Goal: Transaction & Acquisition: Book appointment/travel/reservation

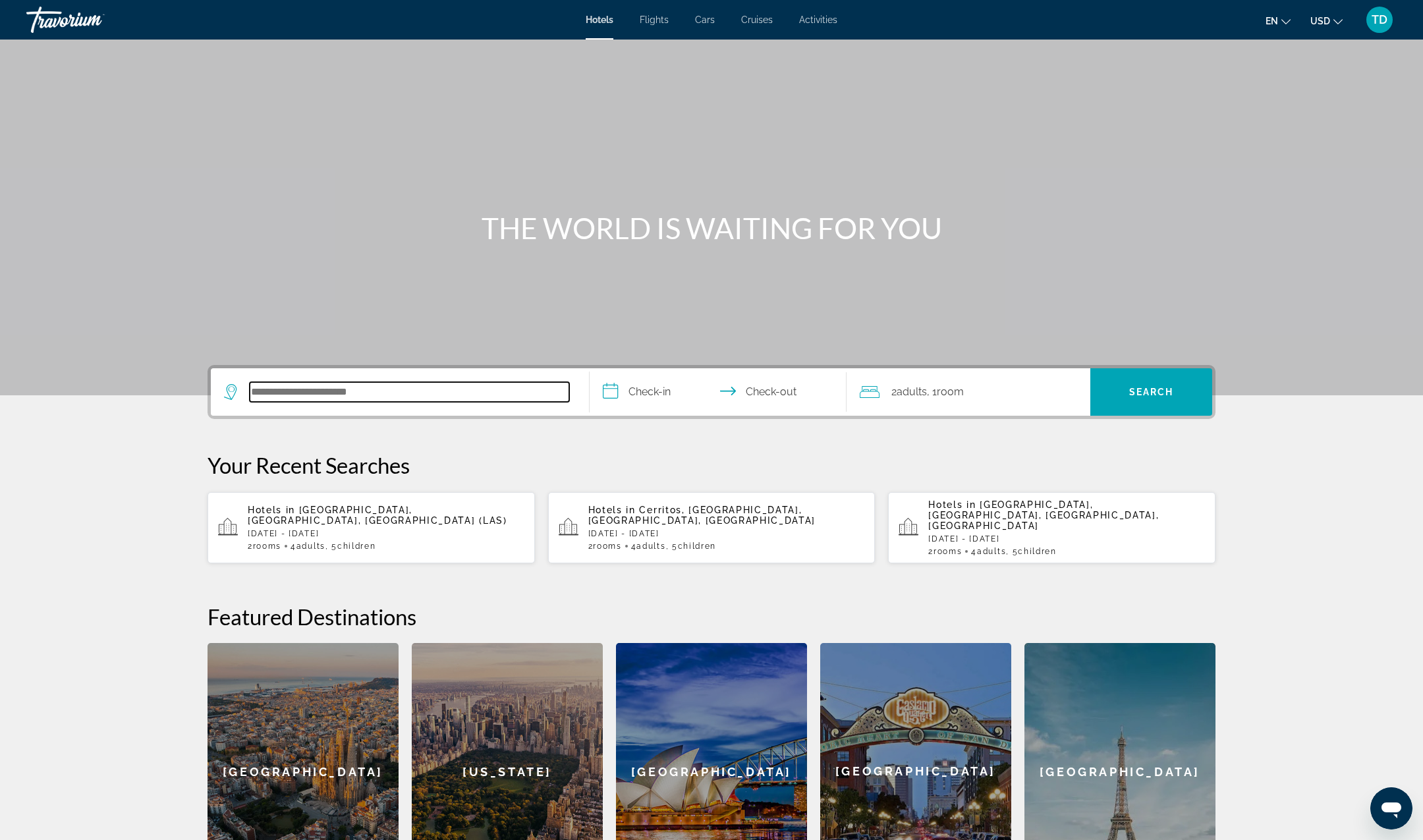
click at [344, 397] on input "Search hotel destination" at bounding box center [409, 392] width 319 height 20
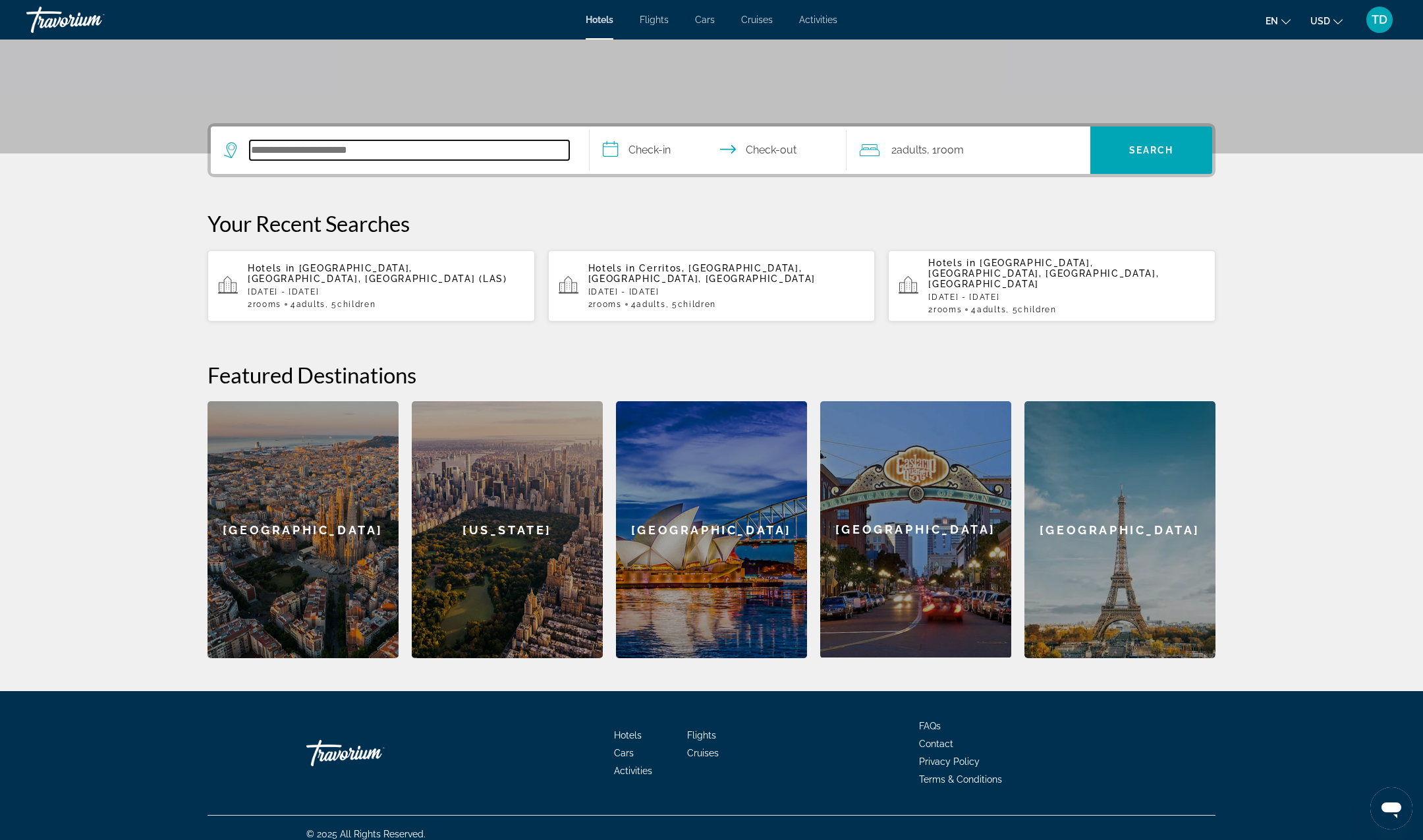
scroll to position [242, 0]
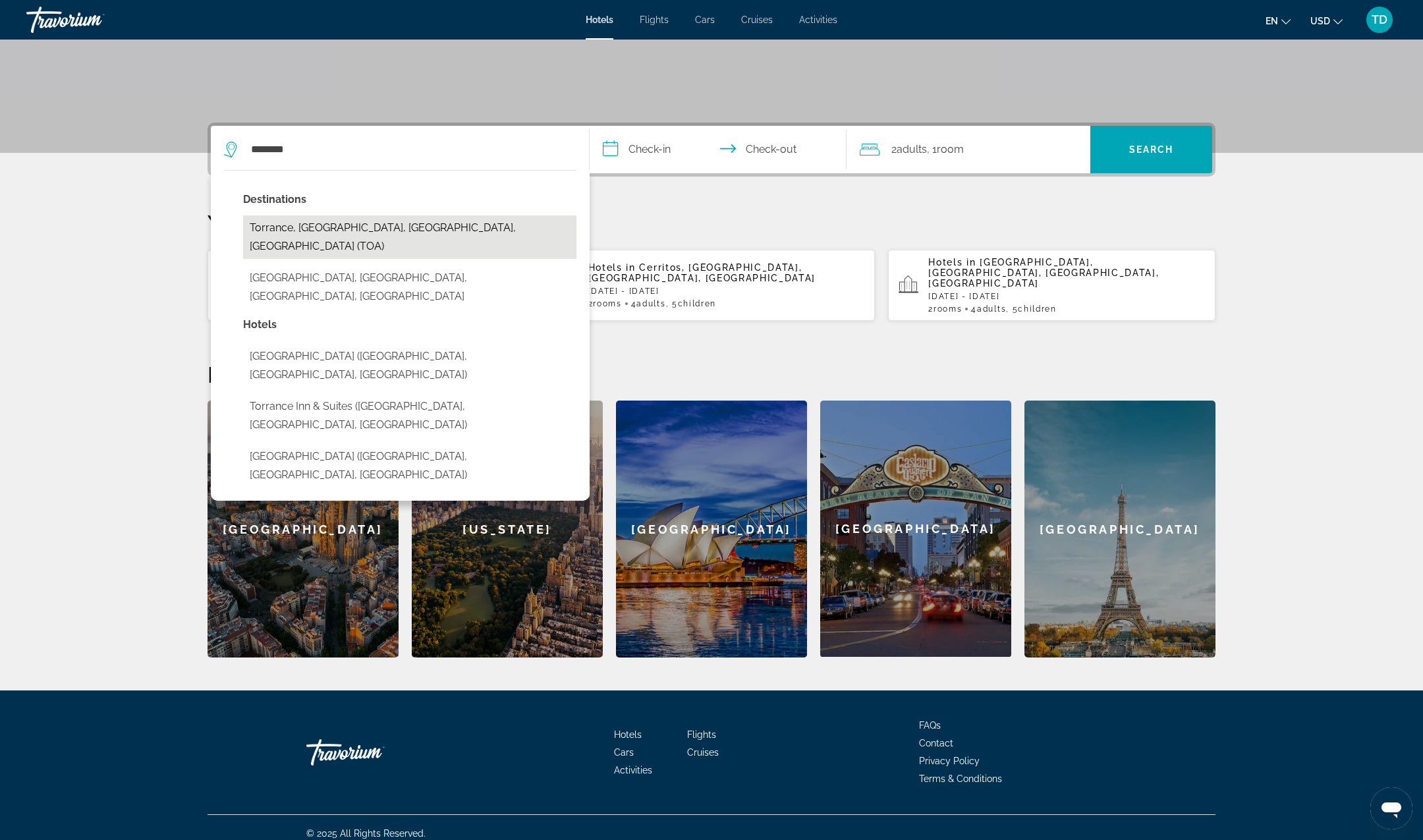
click at [424, 221] on button "Torrance, [GEOGRAPHIC_DATA], [GEOGRAPHIC_DATA], [GEOGRAPHIC_DATA] (TOA)" at bounding box center [409, 237] width 333 height 43
type input "**********"
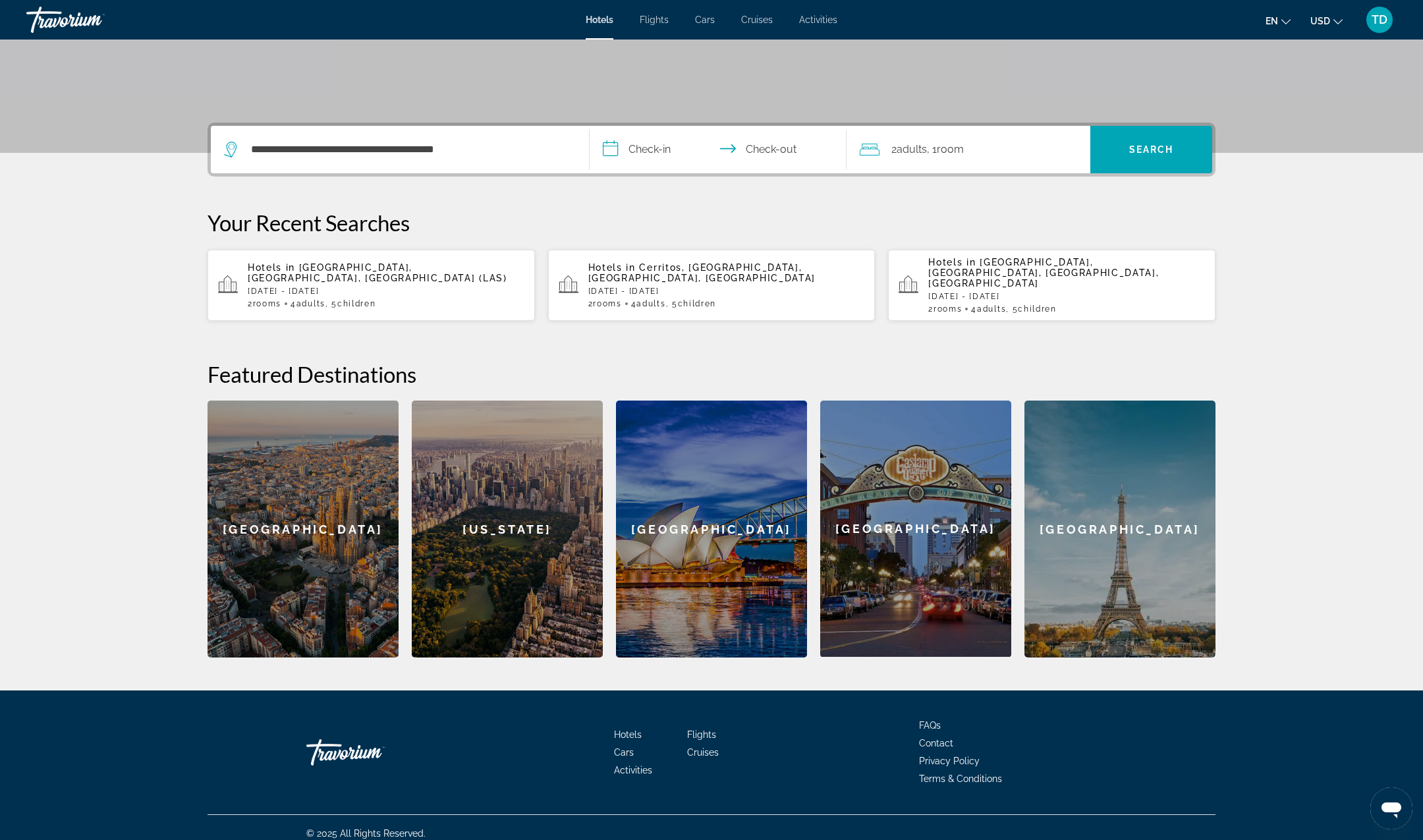
click at [669, 143] on input "**********" at bounding box center [721, 152] width 262 height 51
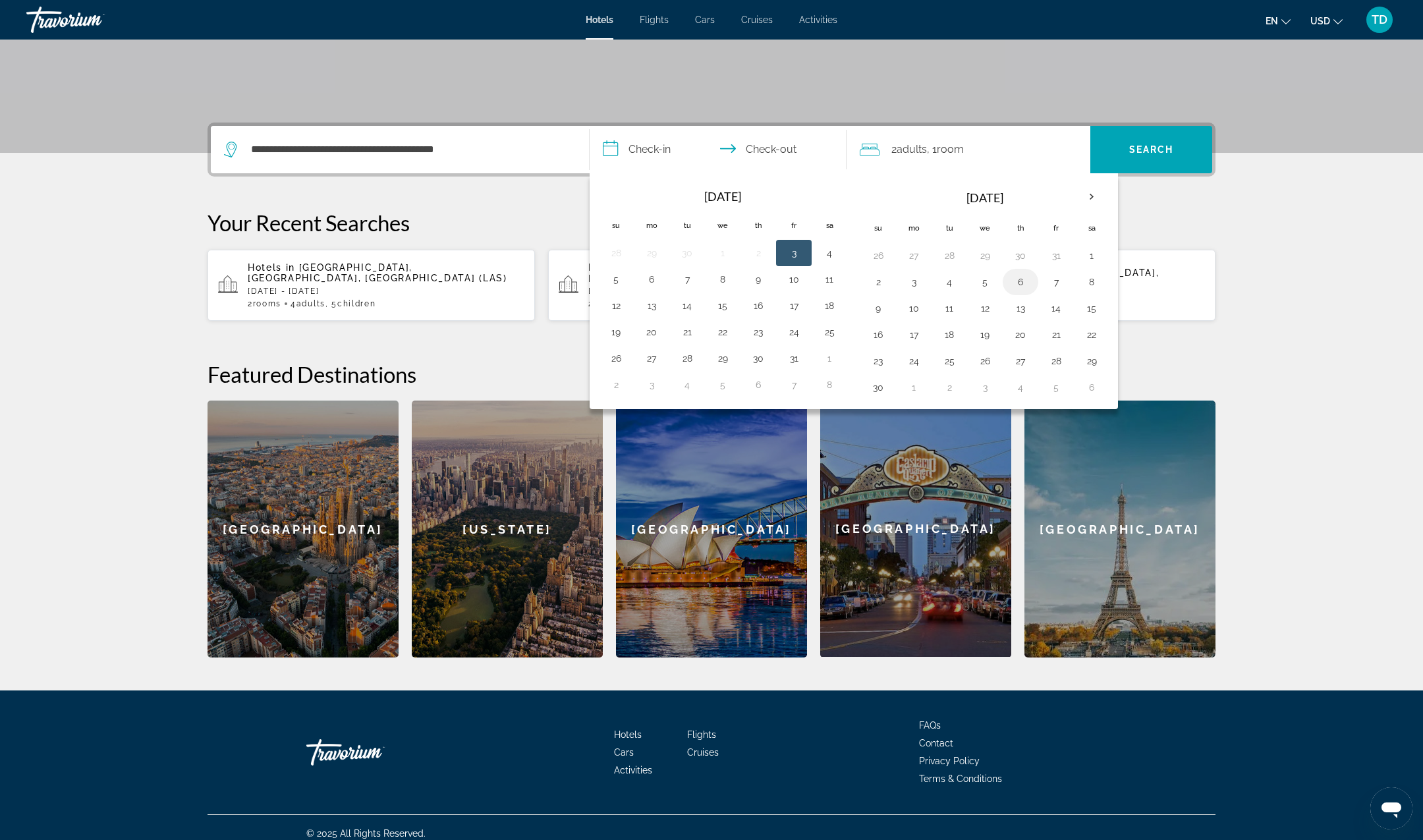
click at [1014, 284] on button "6" at bounding box center [1021, 282] width 21 height 18
click at [1092, 277] on button "8" at bounding box center [1092, 282] width 21 height 18
type input "**********"
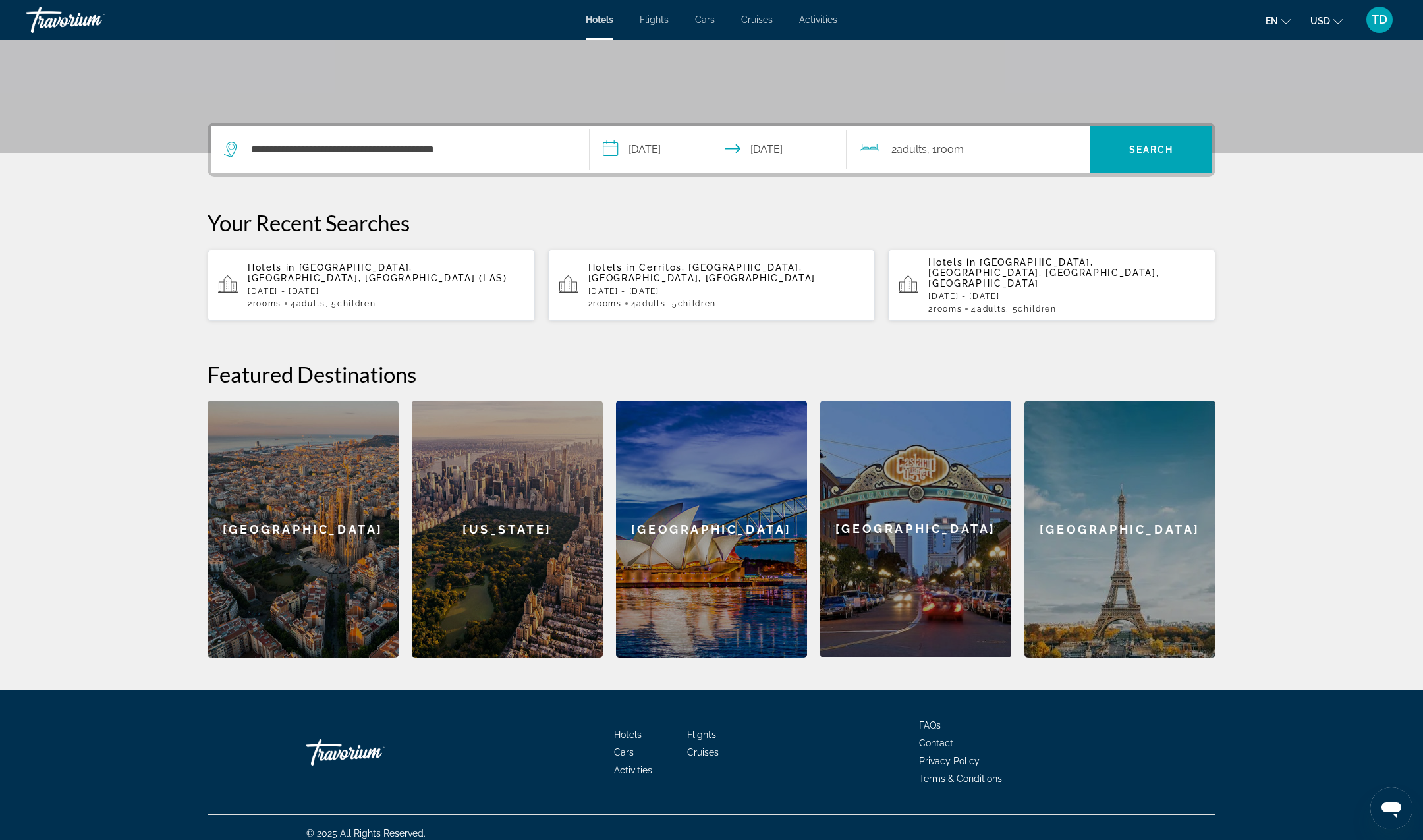
click at [958, 148] on span "Room" at bounding box center [950, 149] width 27 height 13
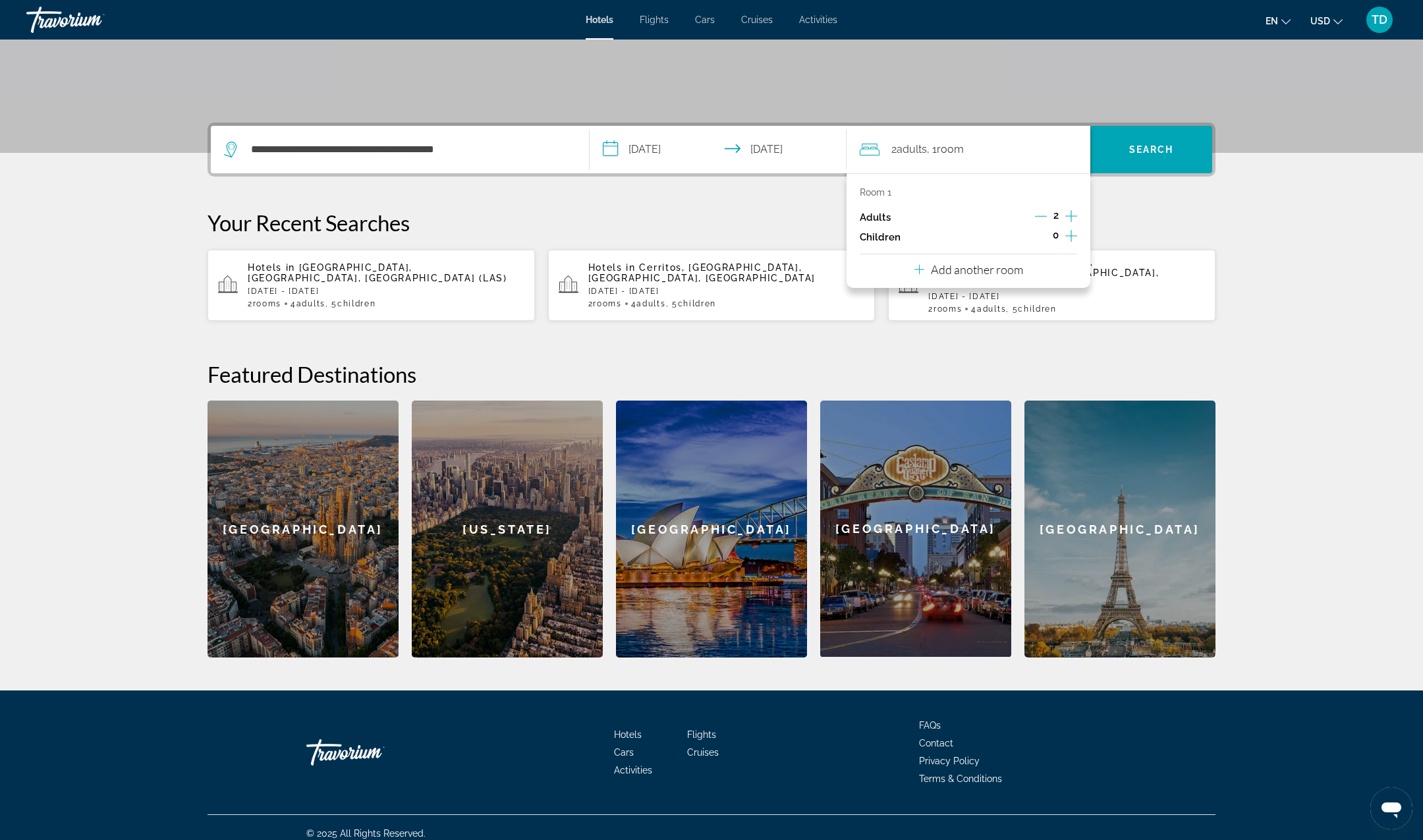
click at [1073, 235] on icon "Increment children" at bounding box center [1071, 236] width 12 height 16
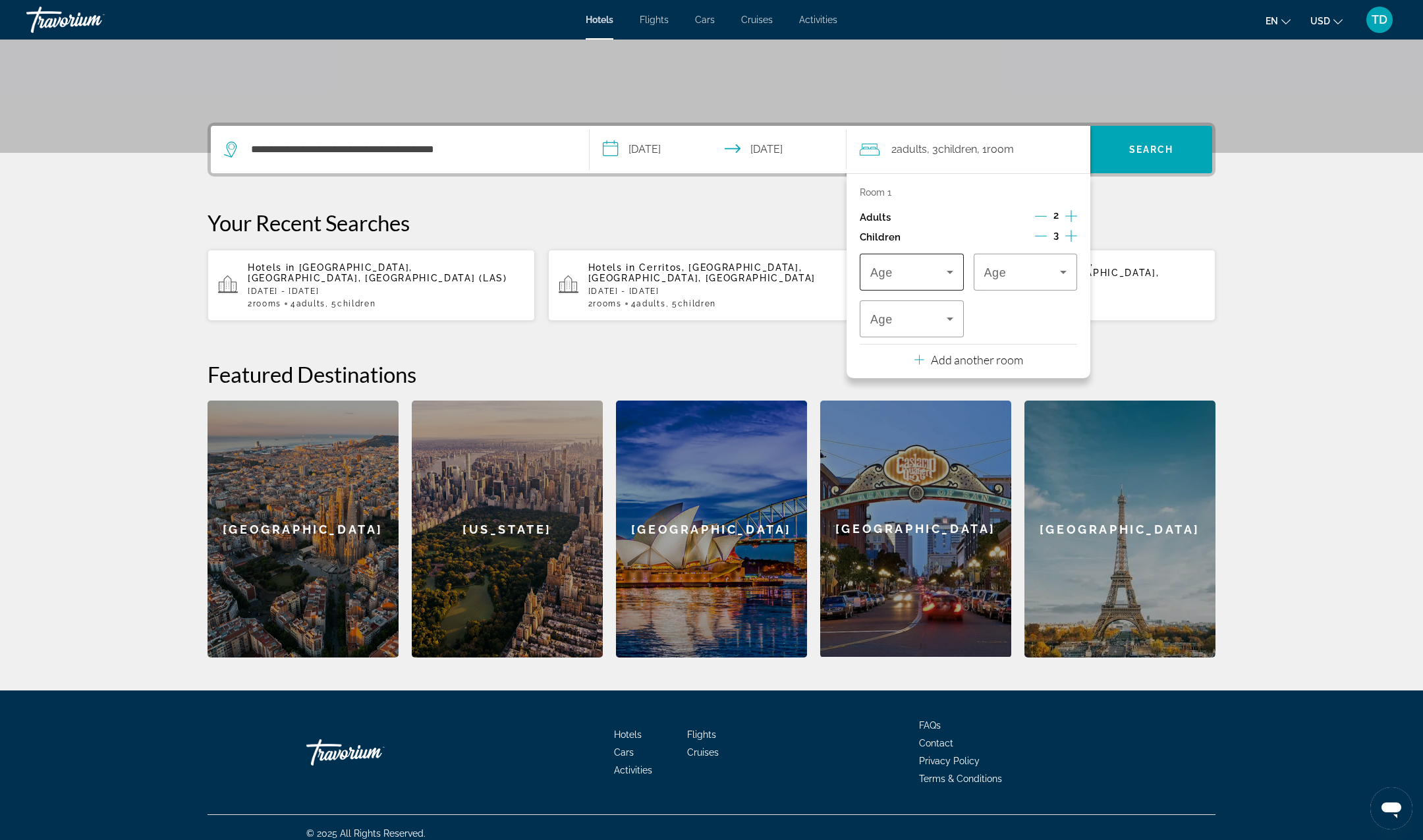
click at [952, 271] on icon "Travelers: 2 adults, 3 children" at bounding box center [950, 272] width 16 height 16
click at [903, 449] on mat-option "8" at bounding box center [912, 448] width 104 height 31
click at [929, 321] on span "Travelers: 2 adults, 3 children" at bounding box center [909, 319] width 76 height 16
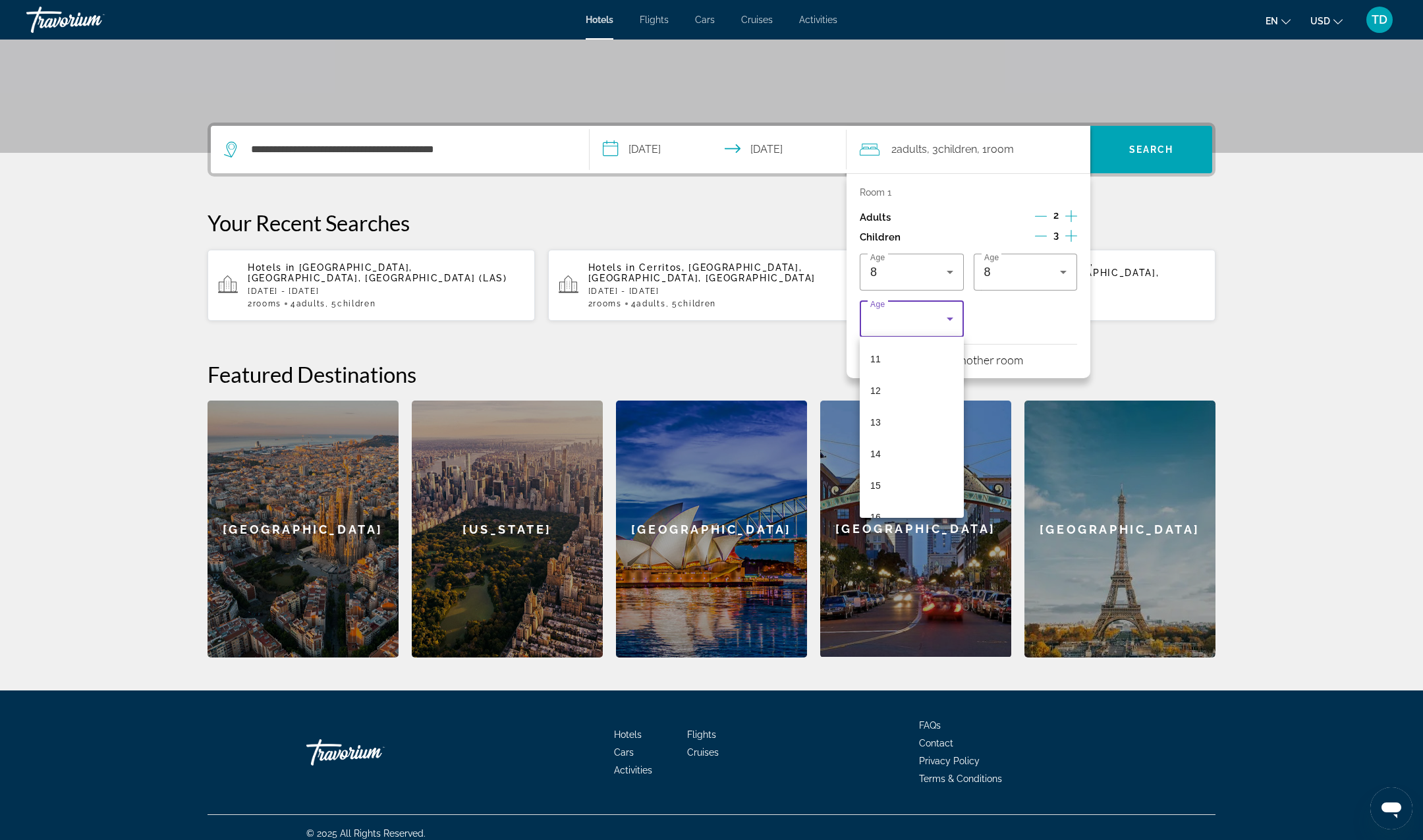
scroll to position [398, 0]
click at [898, 465] on mat-option "16" at bounding box center [912, 465] width 104 height 31
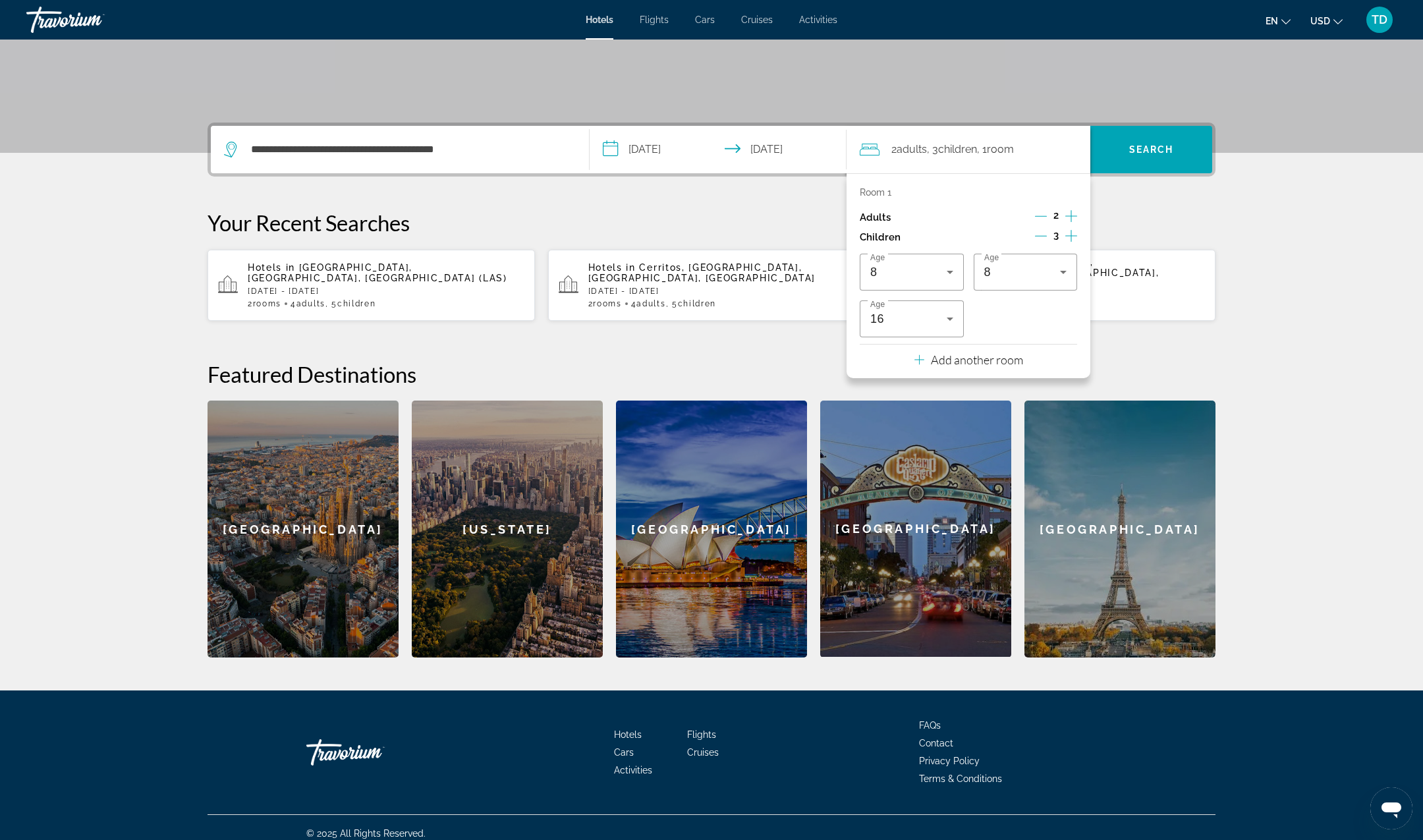
click at [995, 363] on p "Add another room" at bounding box center [977, 359] width 92 height 14
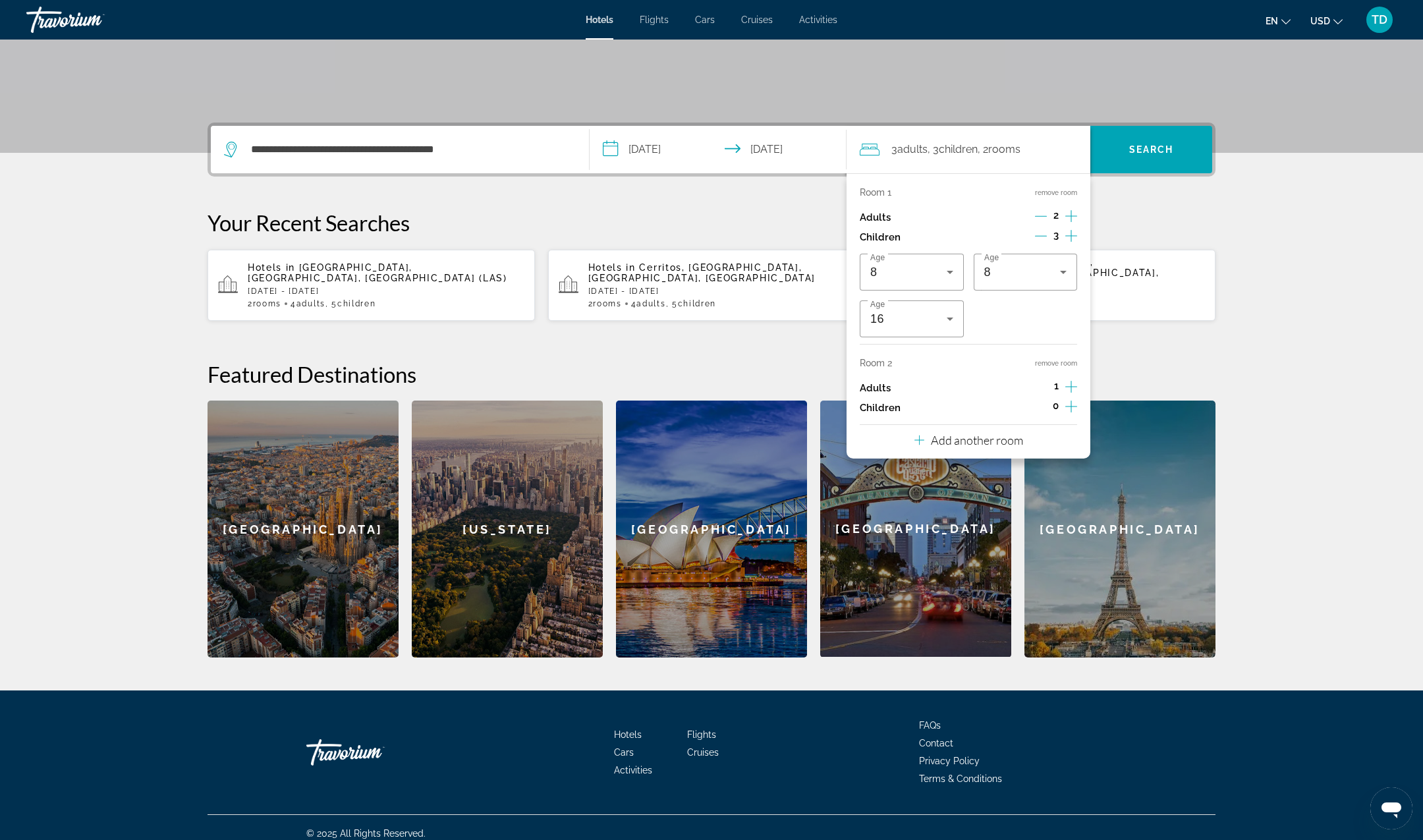
click at [1071, 385] on icon "Increment adults" at bounding box center [1071, 387] width 12 height 12
click at [1073, 403] on icon "Increment children" at bounding box center [1071, 407] width 12 height 16
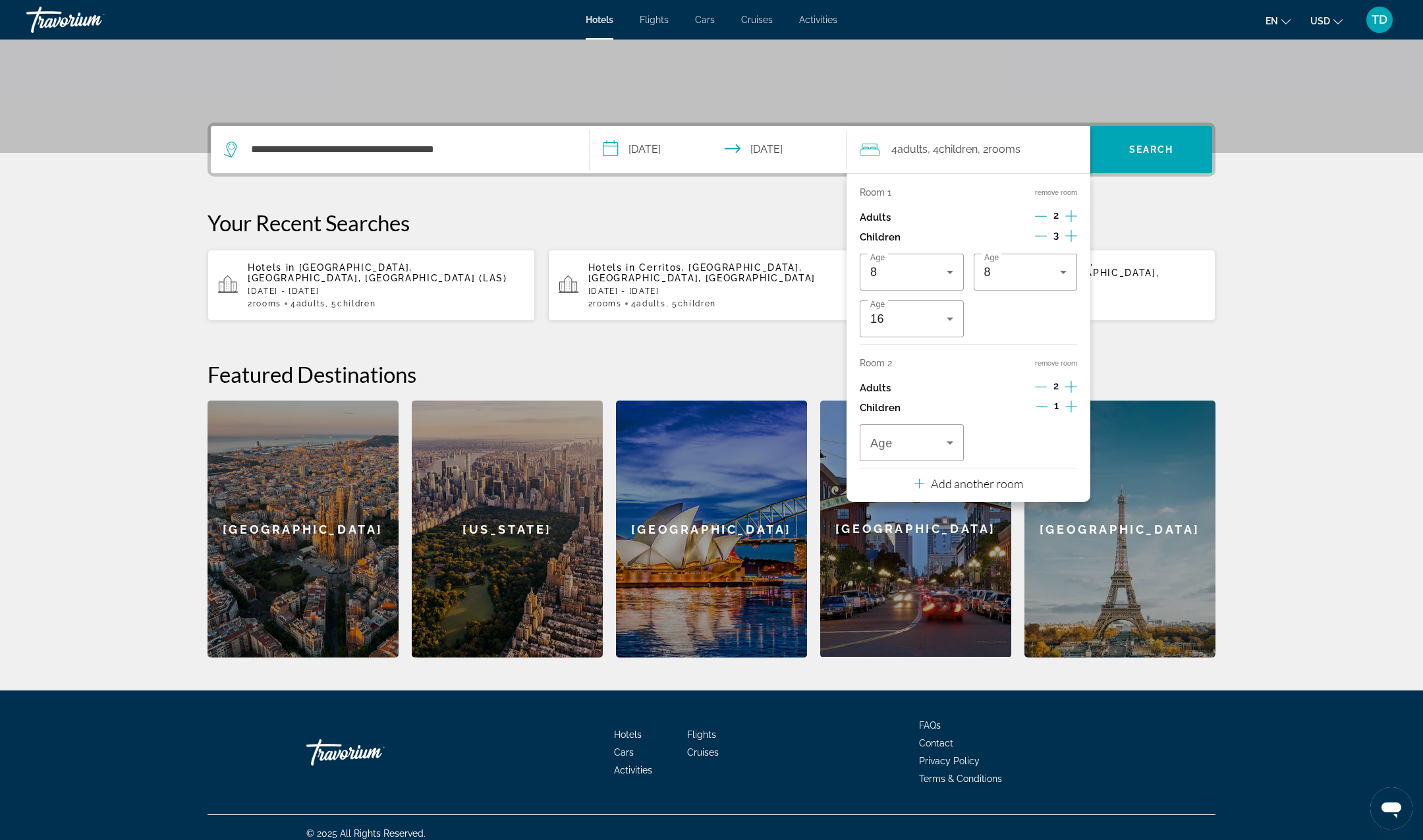
click at [1073, 403] on icon "Increment children" at bounding box center [1071, 407] width 12 height 16
click at [948, 444] on icon "Travelers: 4 adults, 5 children" at bounding box center [950, 443] width 16 height 16
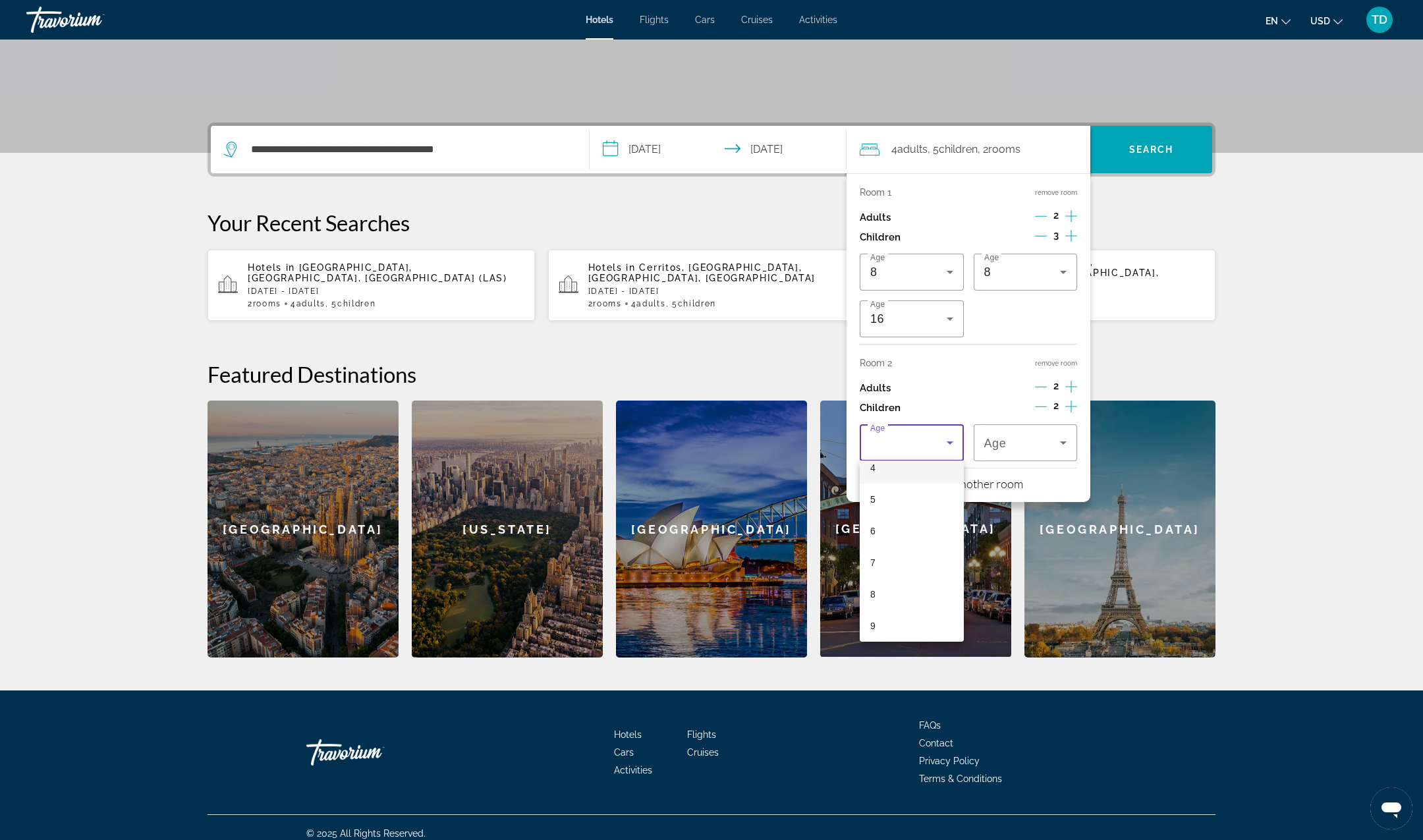
scroll to position [152, 0]
click at [888, 547] on mat-option "7" at bounding box center [912, 550] width 104 height 31
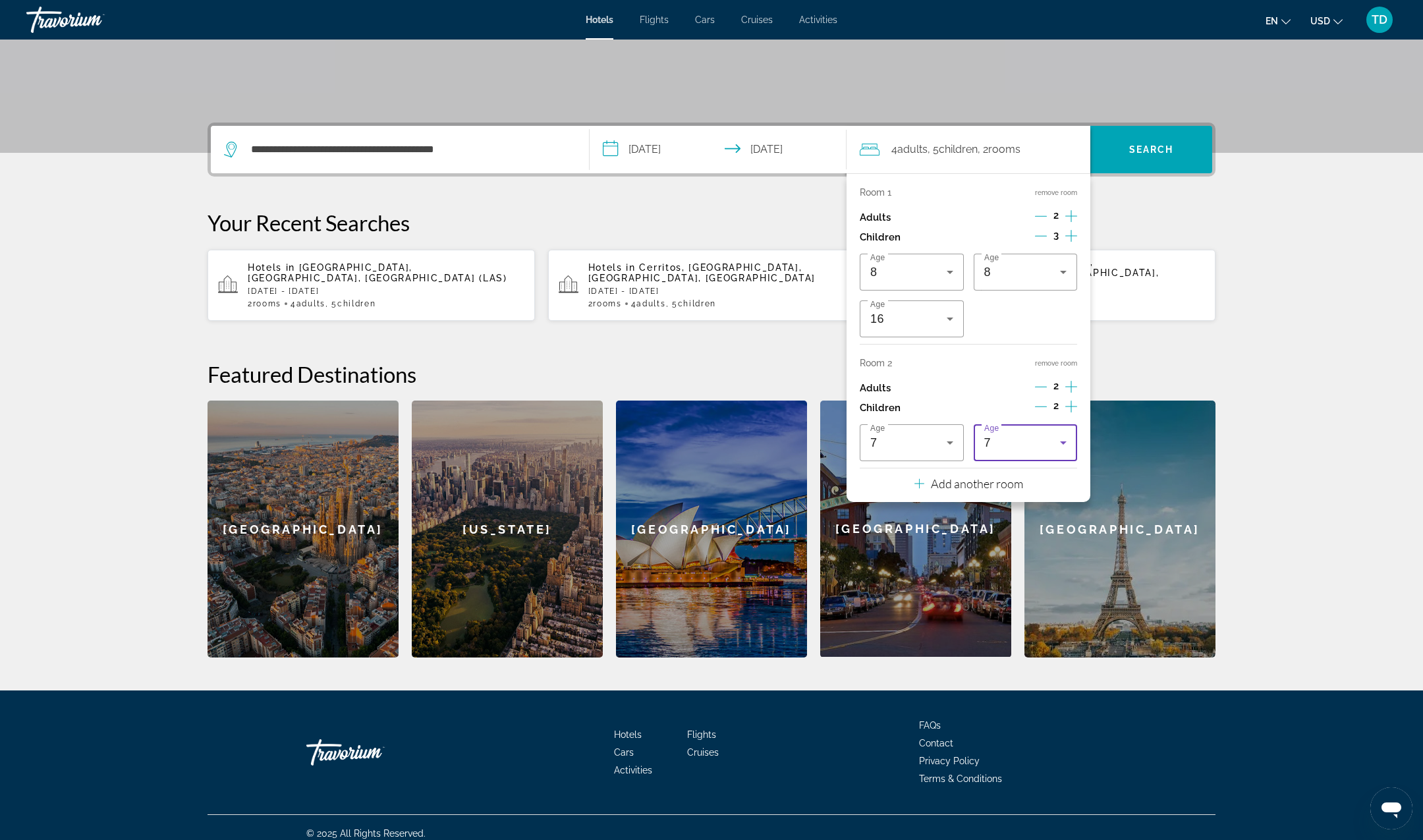
click at [1066, 436] on icon "Travelers: 4 adults, 5 children" at bounding box center [1063, 443] width 16 height 16
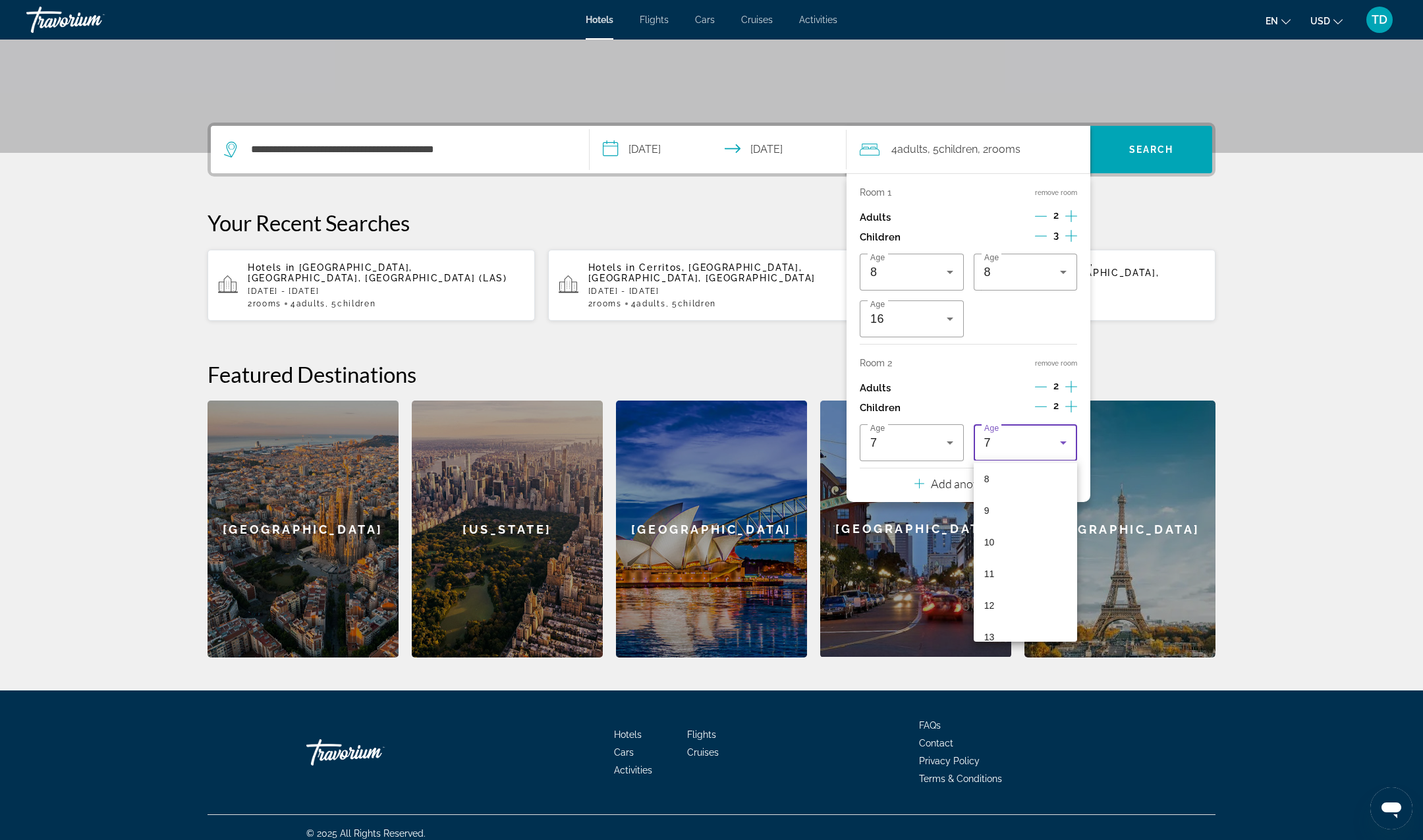
scroll to position [269, 0]
click at [1006, 591] on mat-option "12" at bounding box center [1026, 591] width 104 height 31
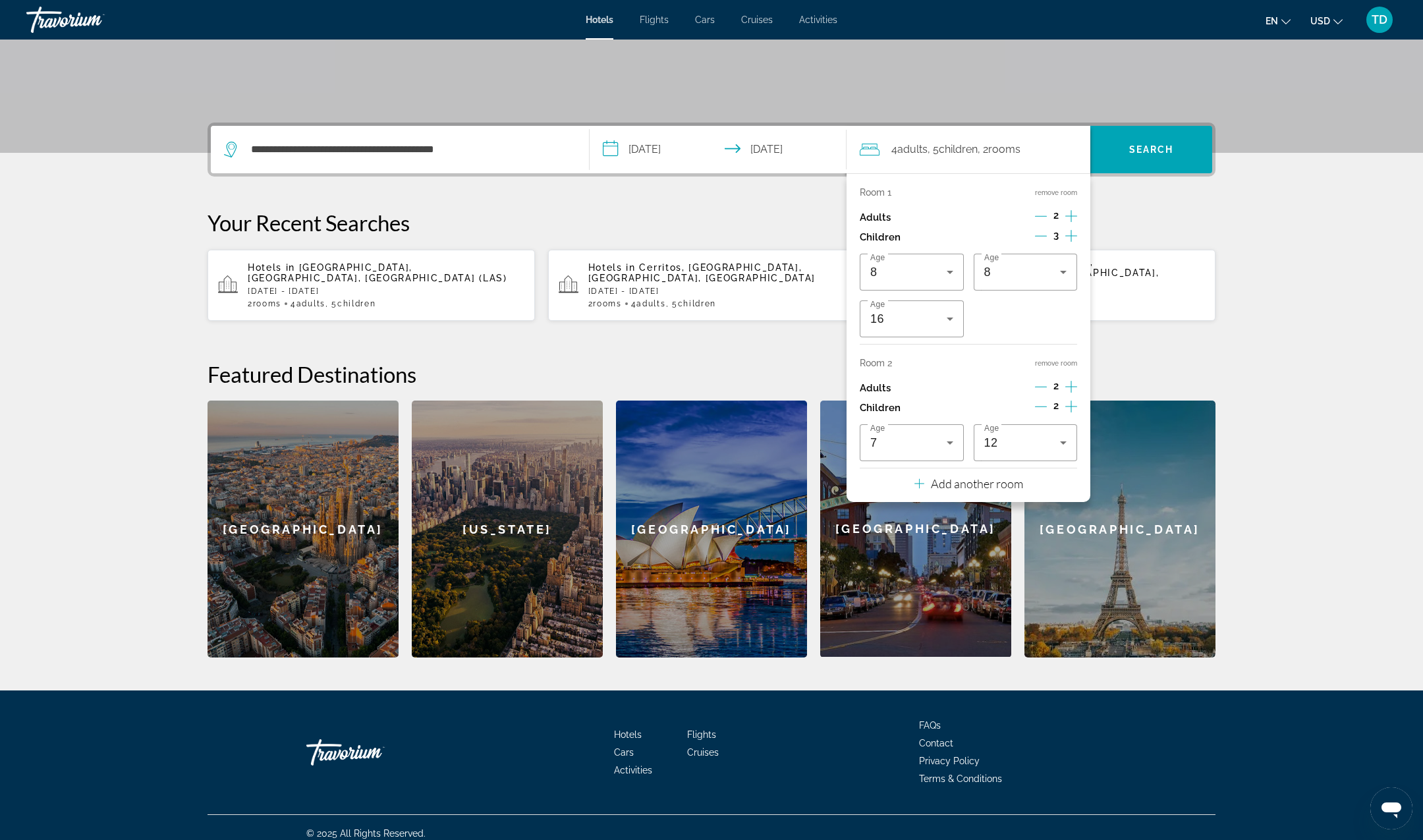
click at [1117, 339] on div "**********" at bounding box center [712, 390] width 1061 height 535
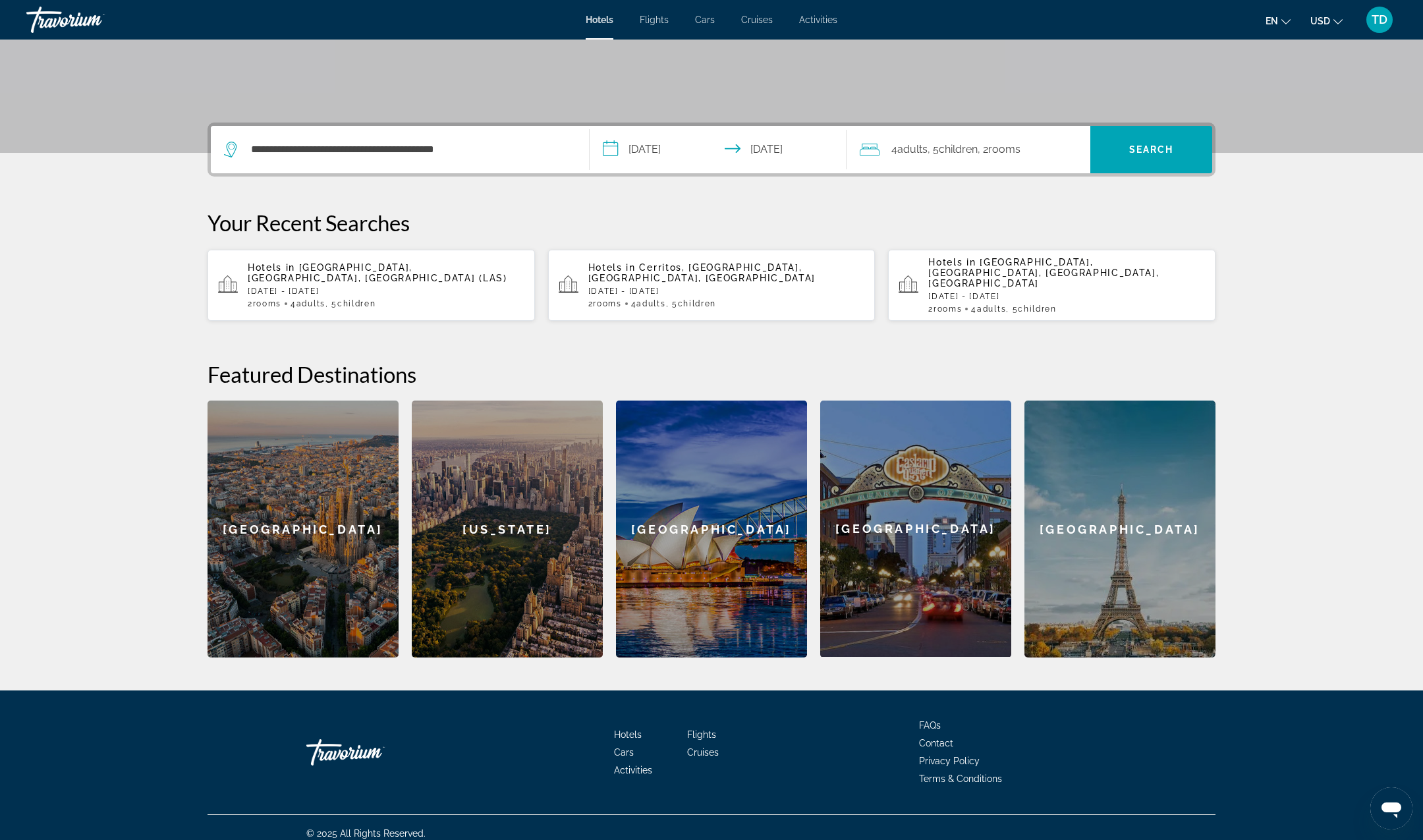
click at [1046, 162] on div "4 Adult Adults , 5 Child Children , 2 Room rooms" at bounding box center [974, 149] width 230 height 47
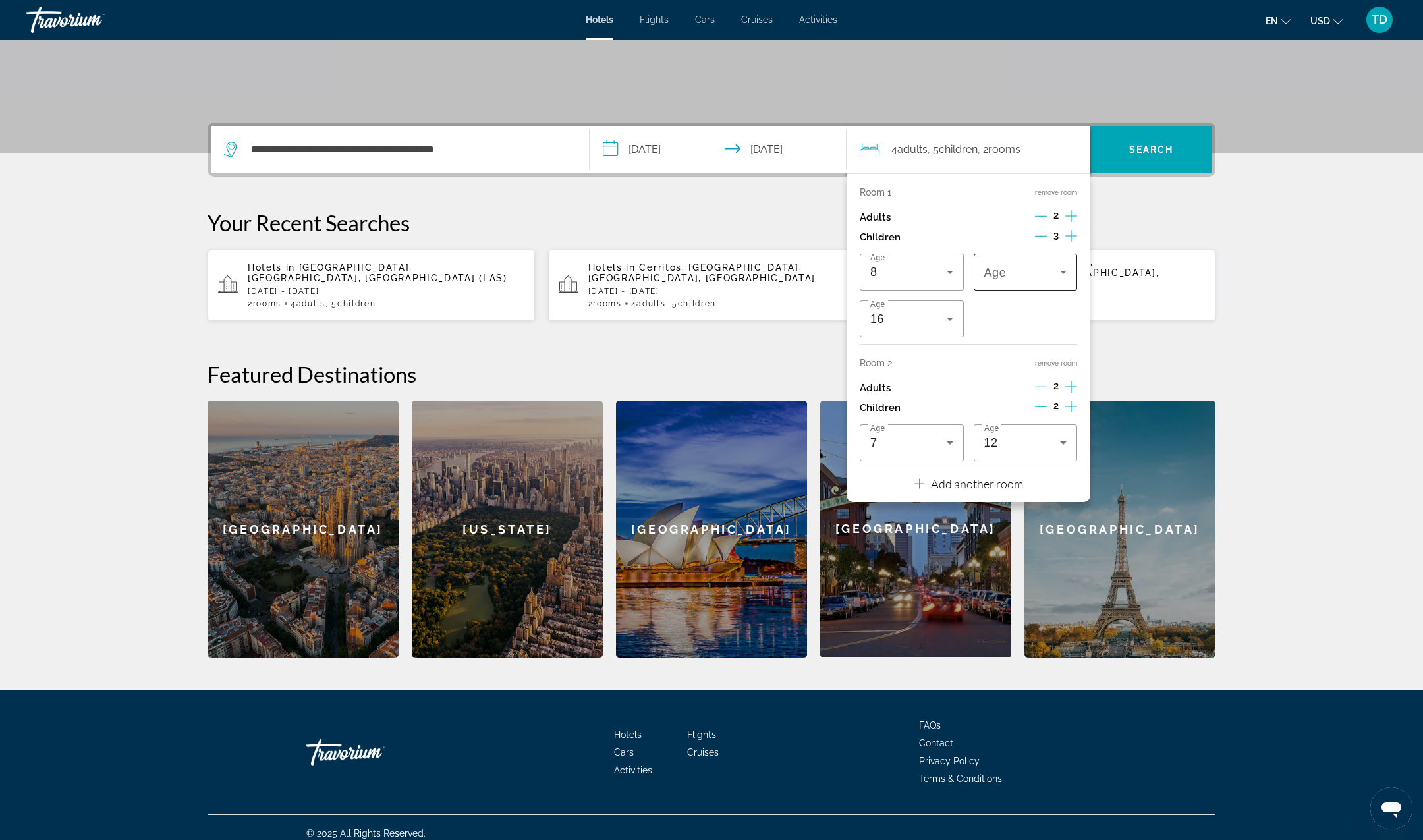
click at [1059, 270] on icon "Travelers: 4 adults, 5 children" at bounding box center [1063, 272] width 16 height 16
click at [997, 447] on mat-option "8" at bounding box center [1026, 446] width 104 height 31
click at [1181, 338] on div "**********" at bounding box center [712, 390] width 1061 height 535
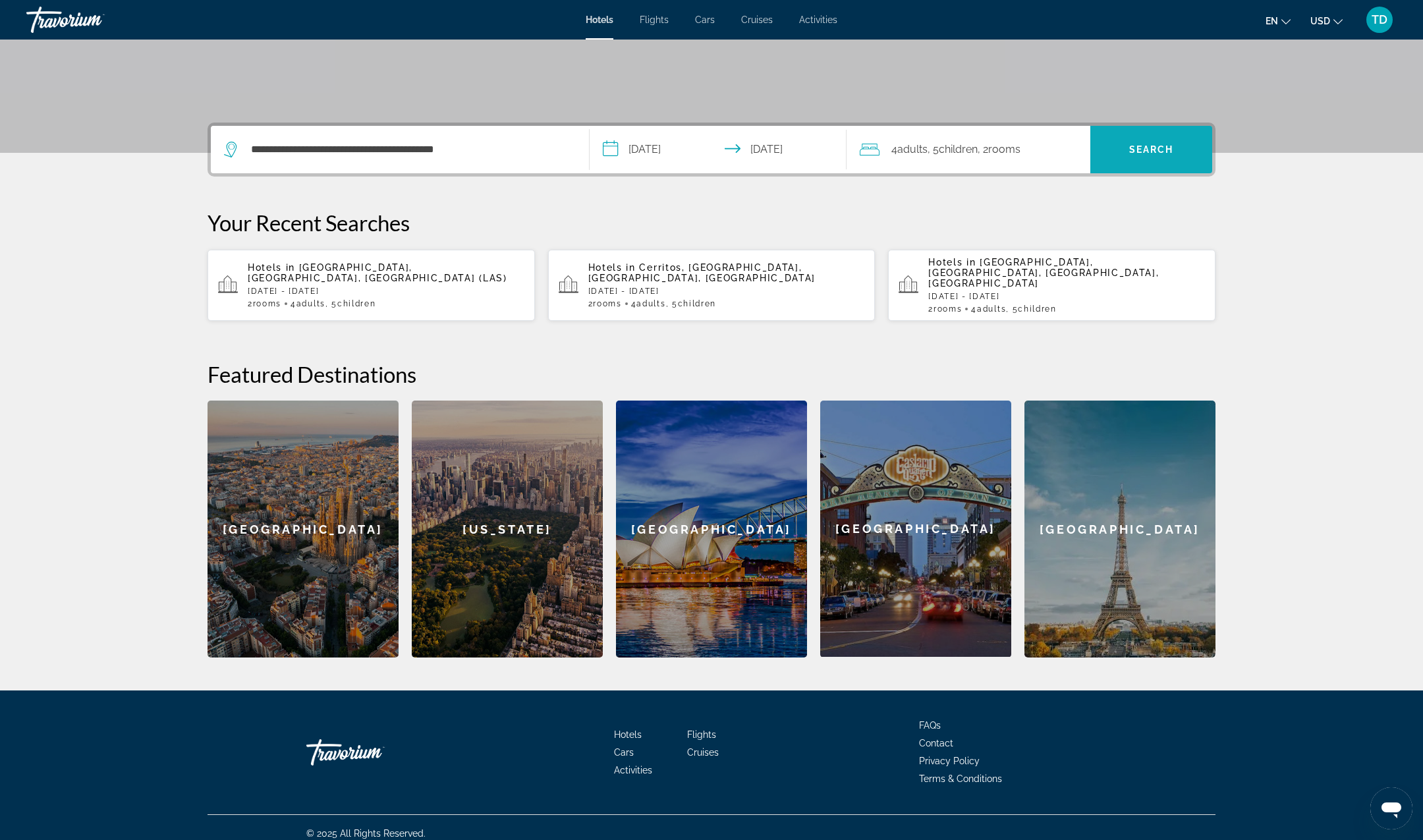
click at [1162, 145] on span "Search" at bounding box center [1152, 149] width 45 height 10
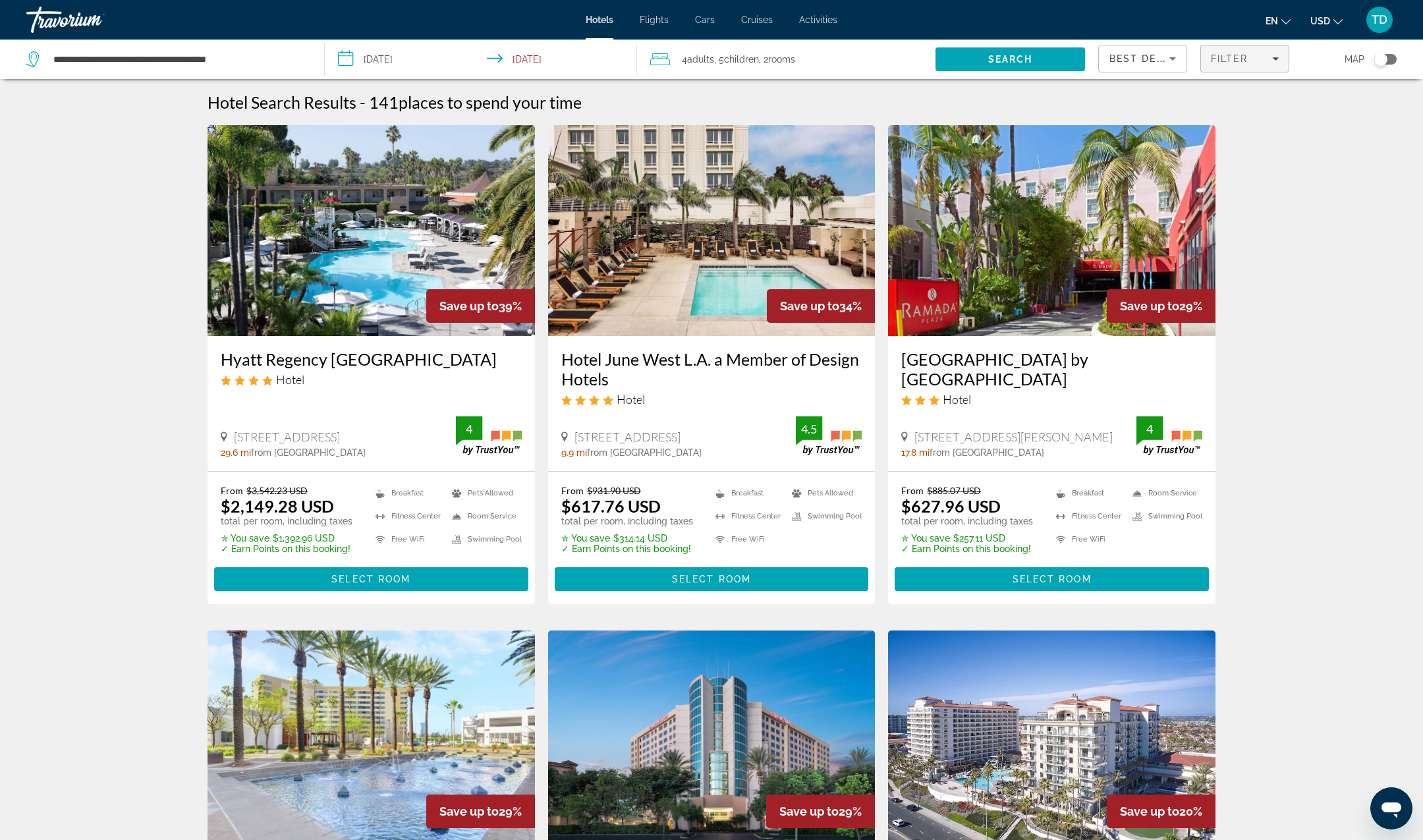
click at [1275, 55] on icon "Filters" at bounding box center [1275, 59] width 6 height 6
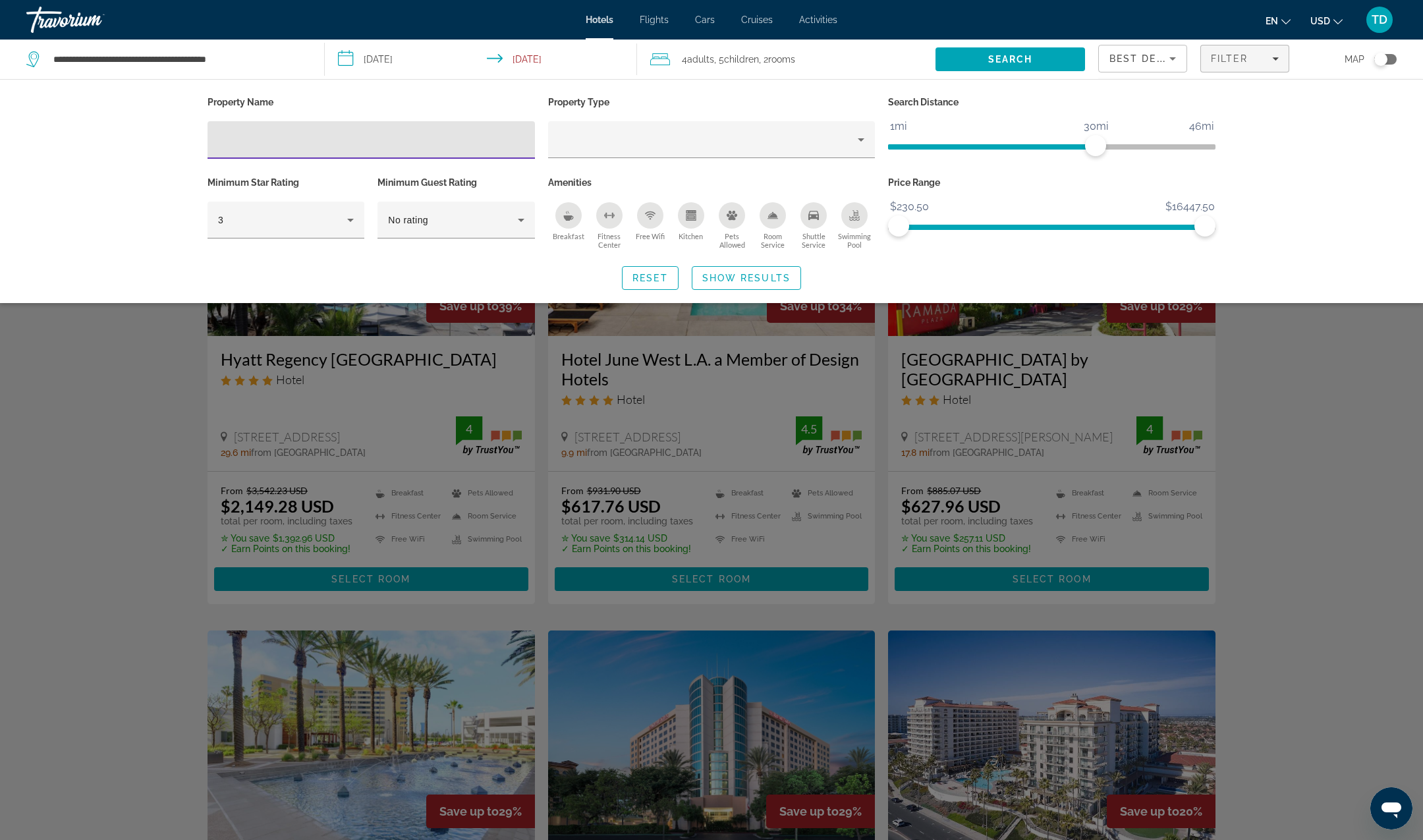
click at [565, 216] on icon "Breakfast" at bounding box center [568, 217] width 10 height 6
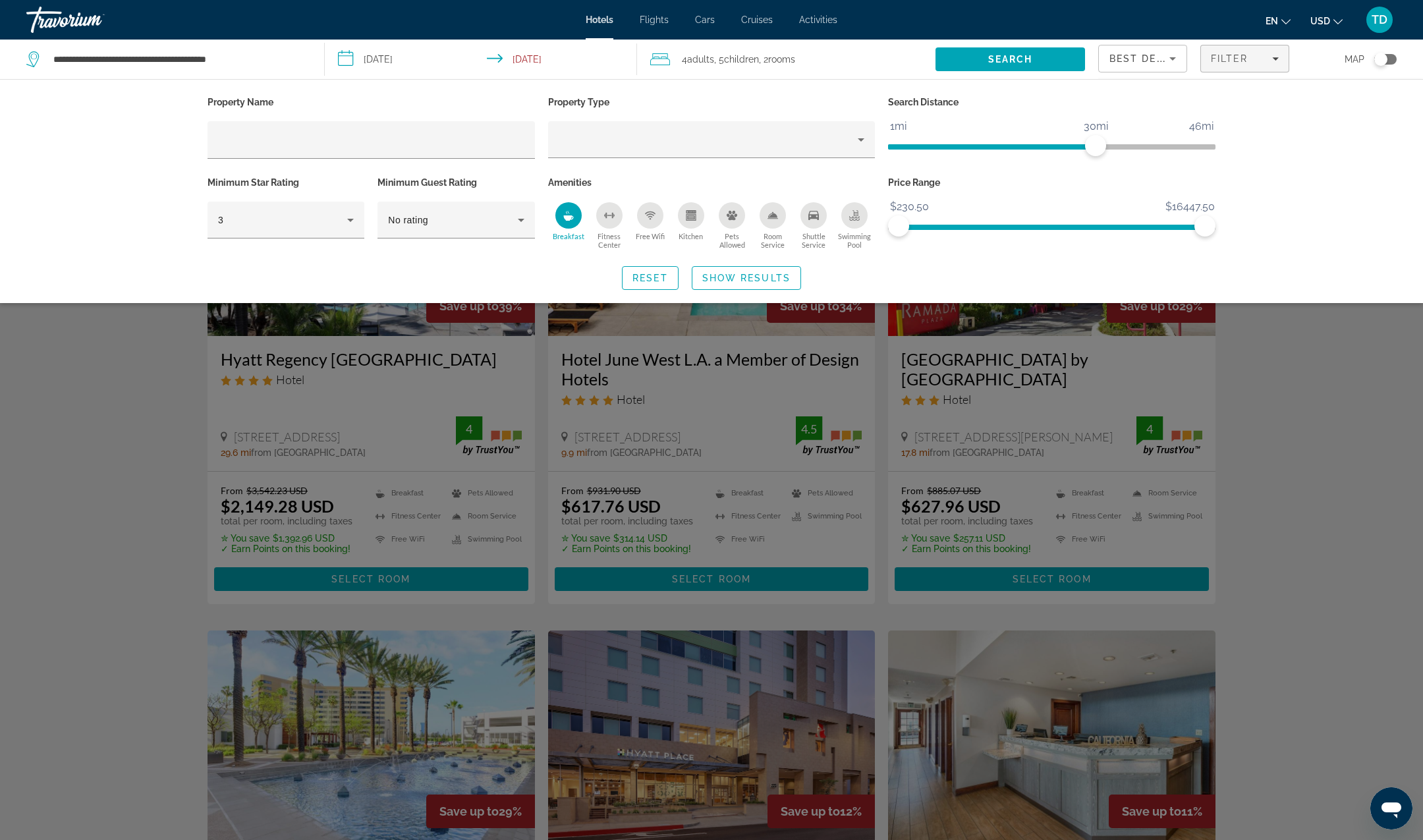
click at [648, 212] on icon "Free Wifi" at bounding box center [650, 215] width 10 height 10
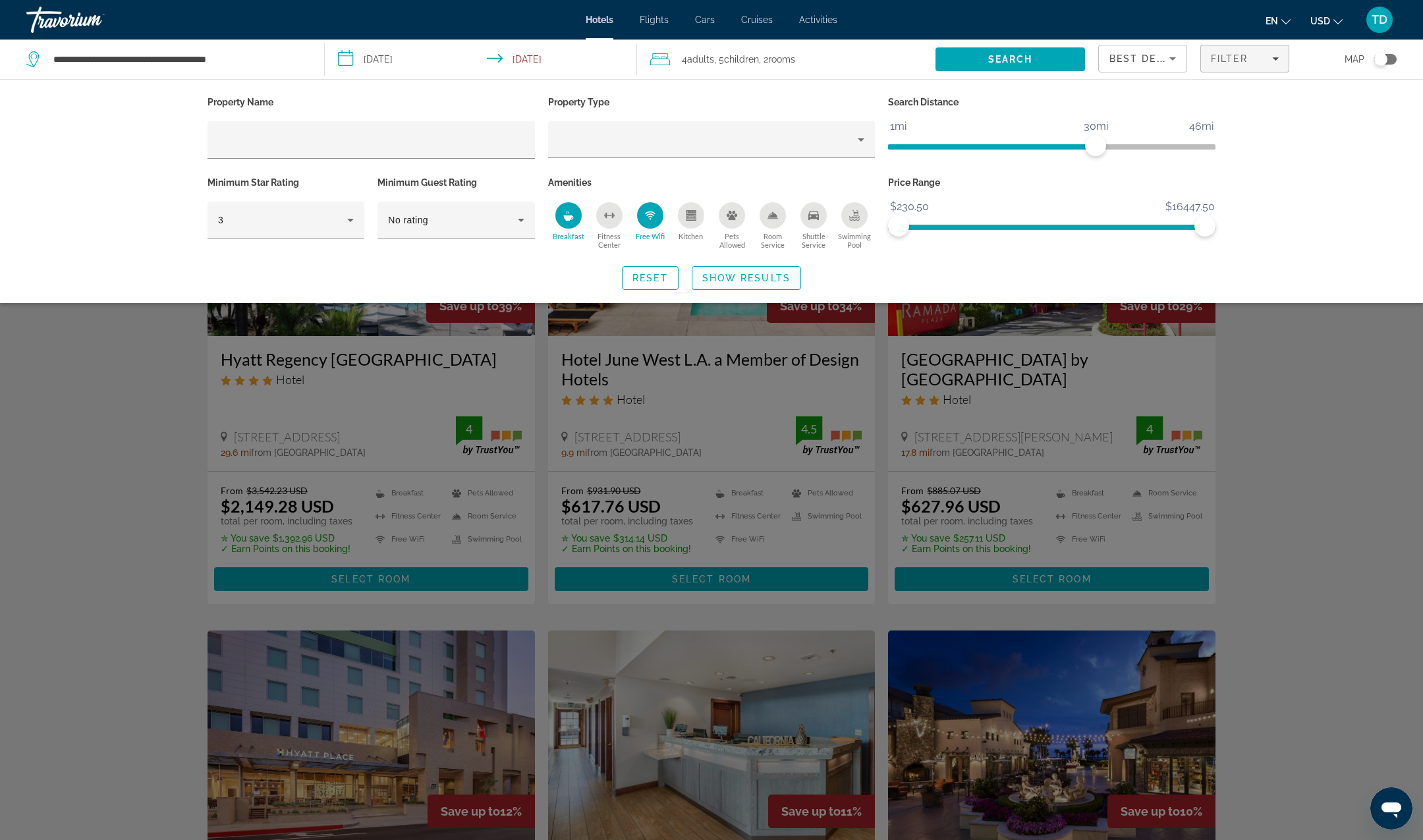
click at [760, 280] on span "Show Results" at bounding box center [746, 278] width 88 height 10
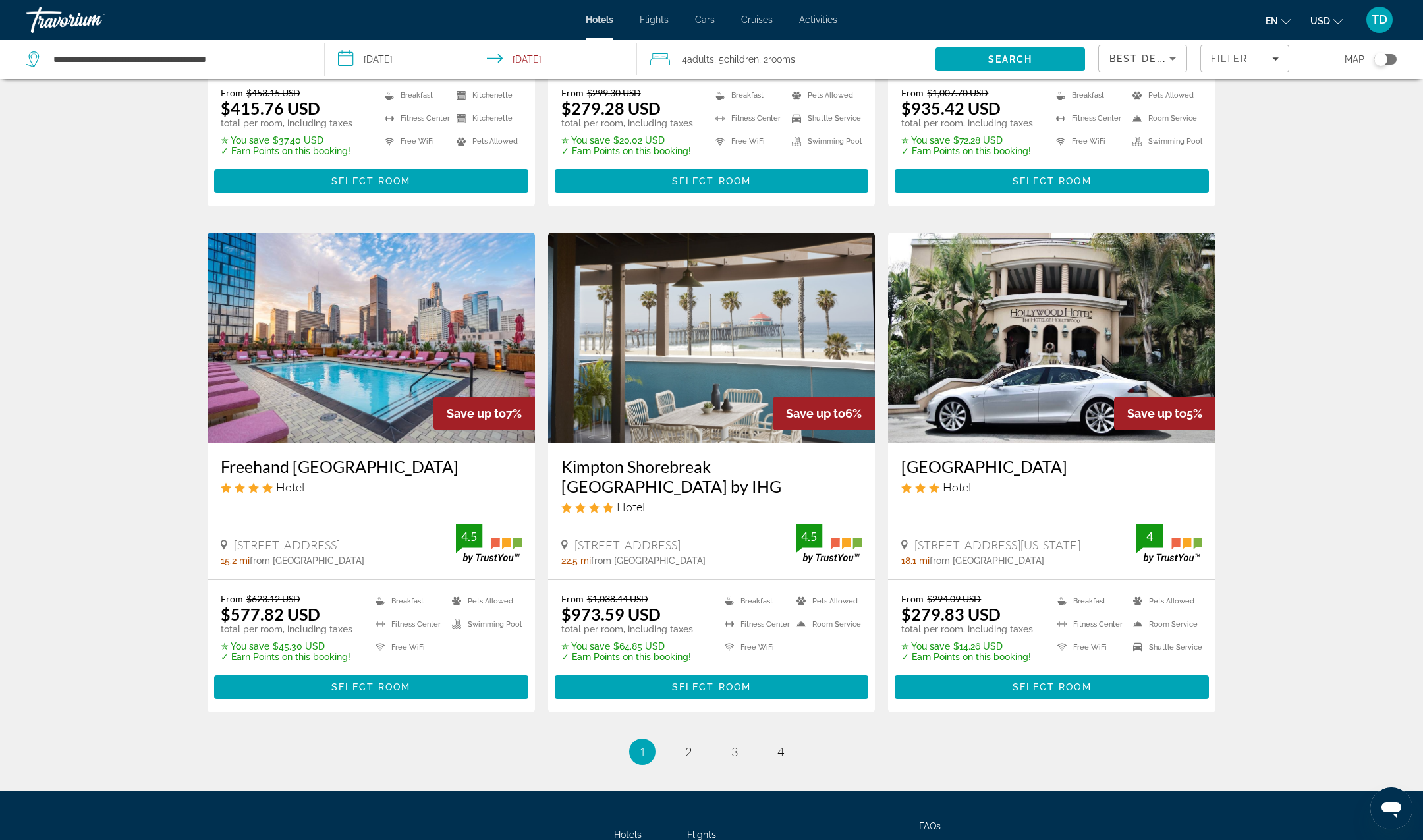
scroll to position [1434, 0]
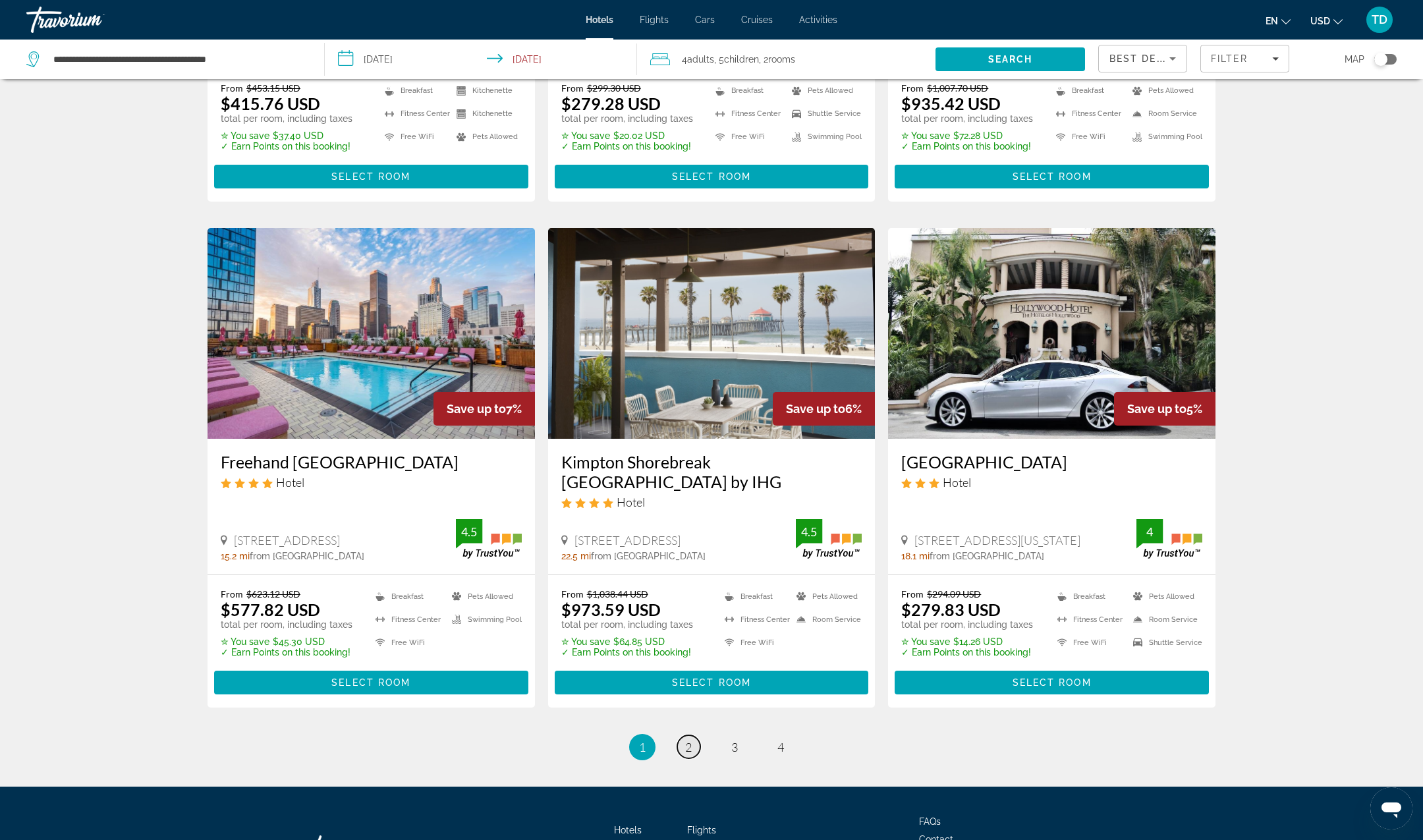
click at [689, 740] on span "2" at bounding box center [689, 747] width 6 height 14
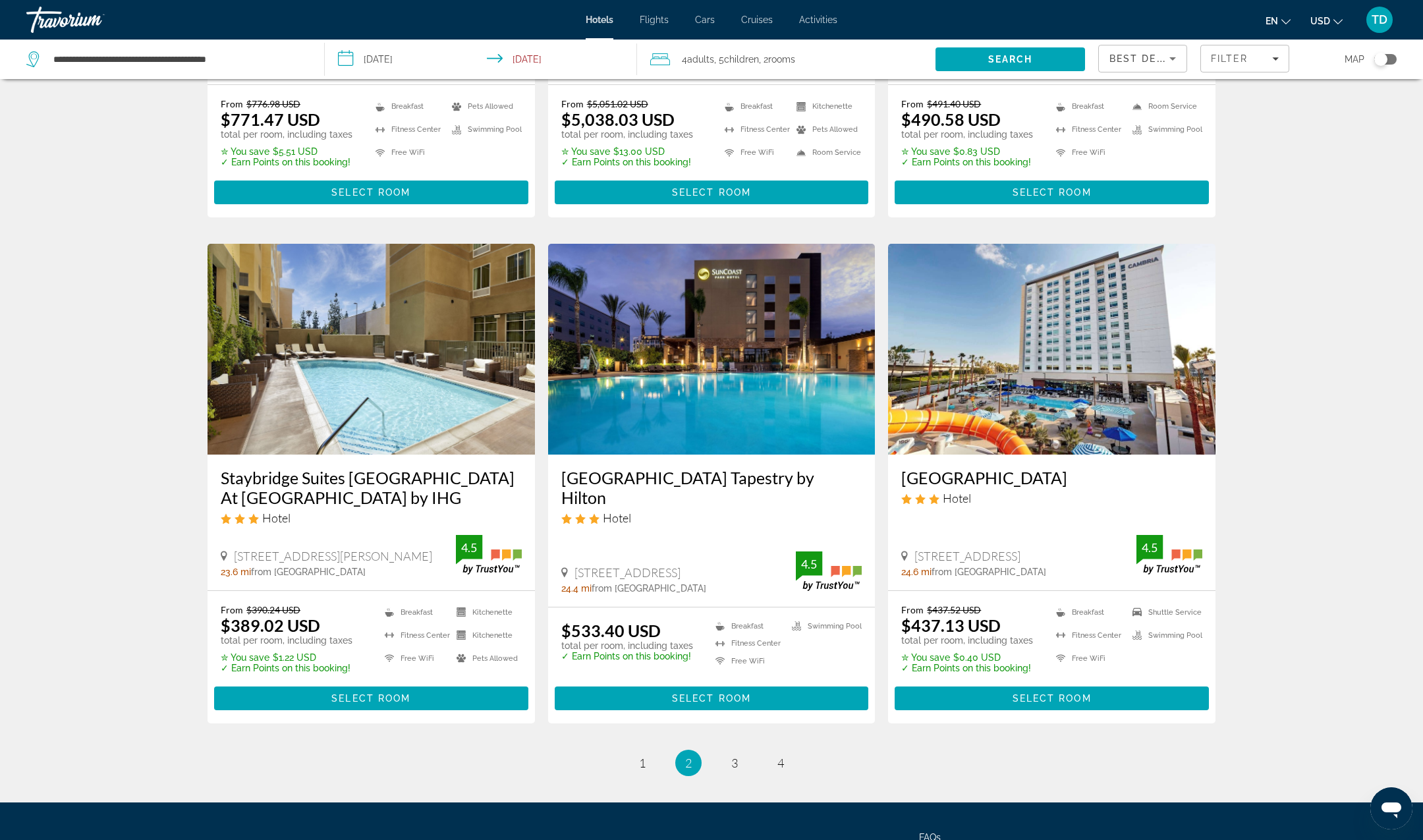
scroll to position [1499, 0]
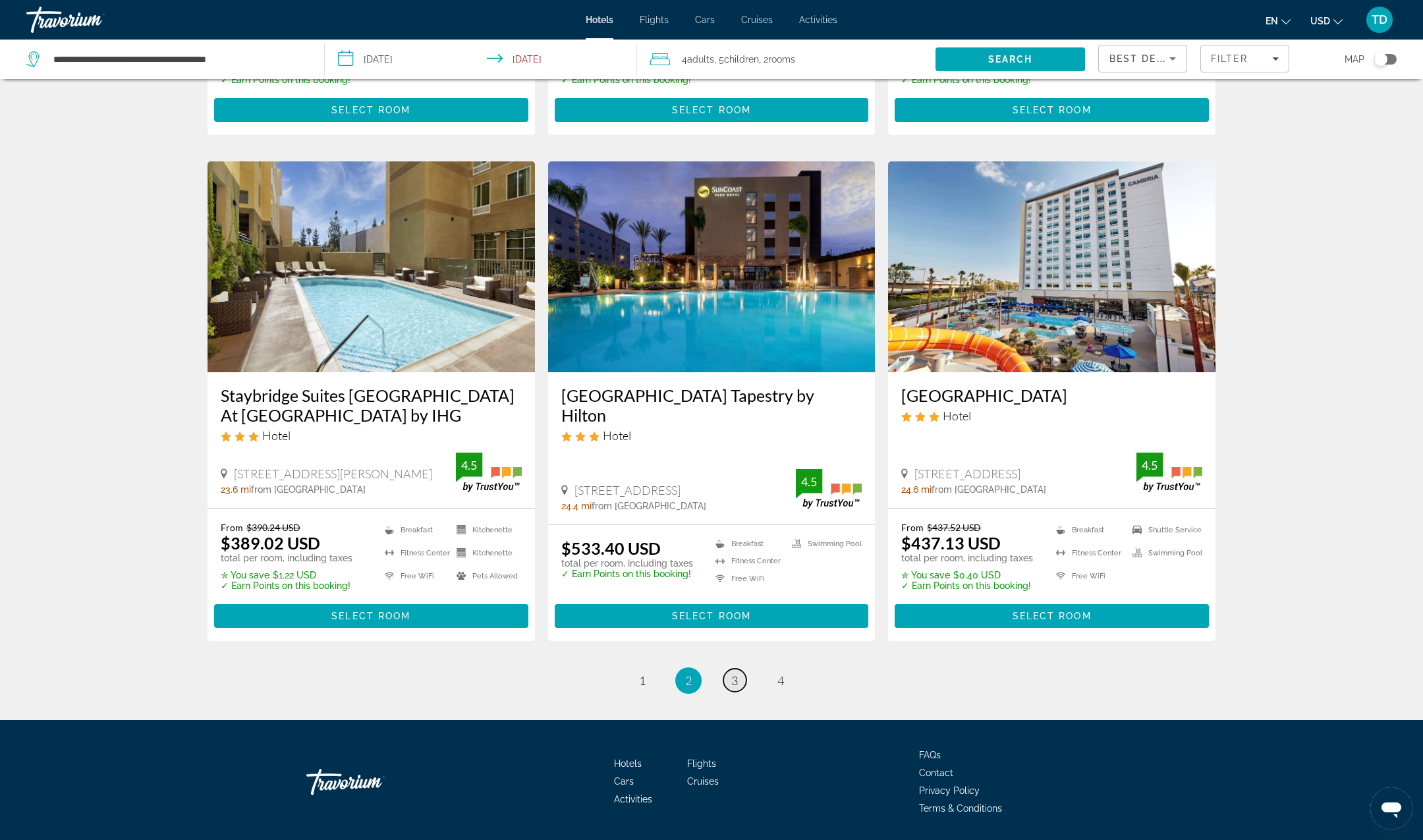
click at [733, 673] on span "3" at bounding box center [734, 680] width 6 height 14
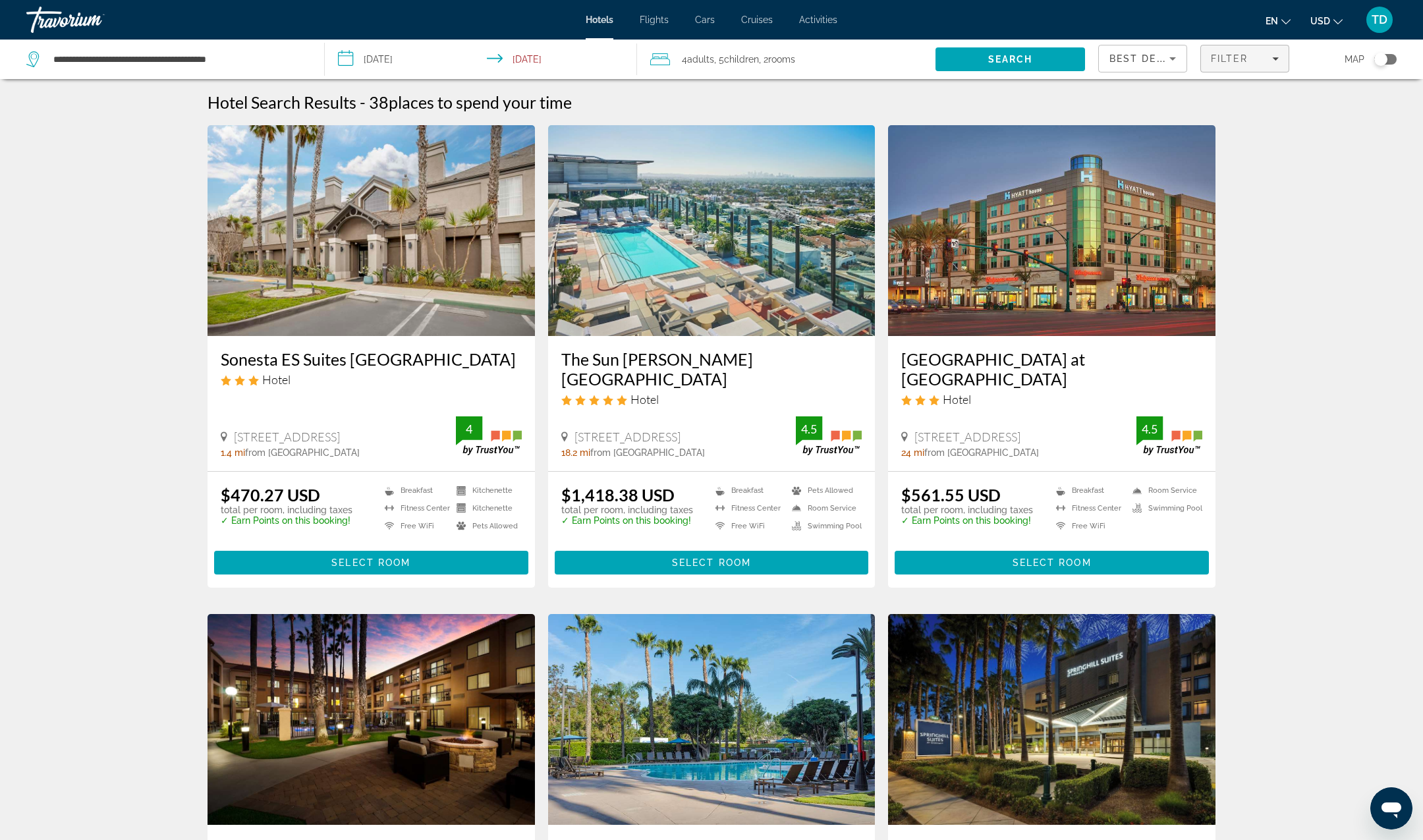
click at [1246, 54] on span "Filter" at bounding box center [1230, 59] width 38 height 10
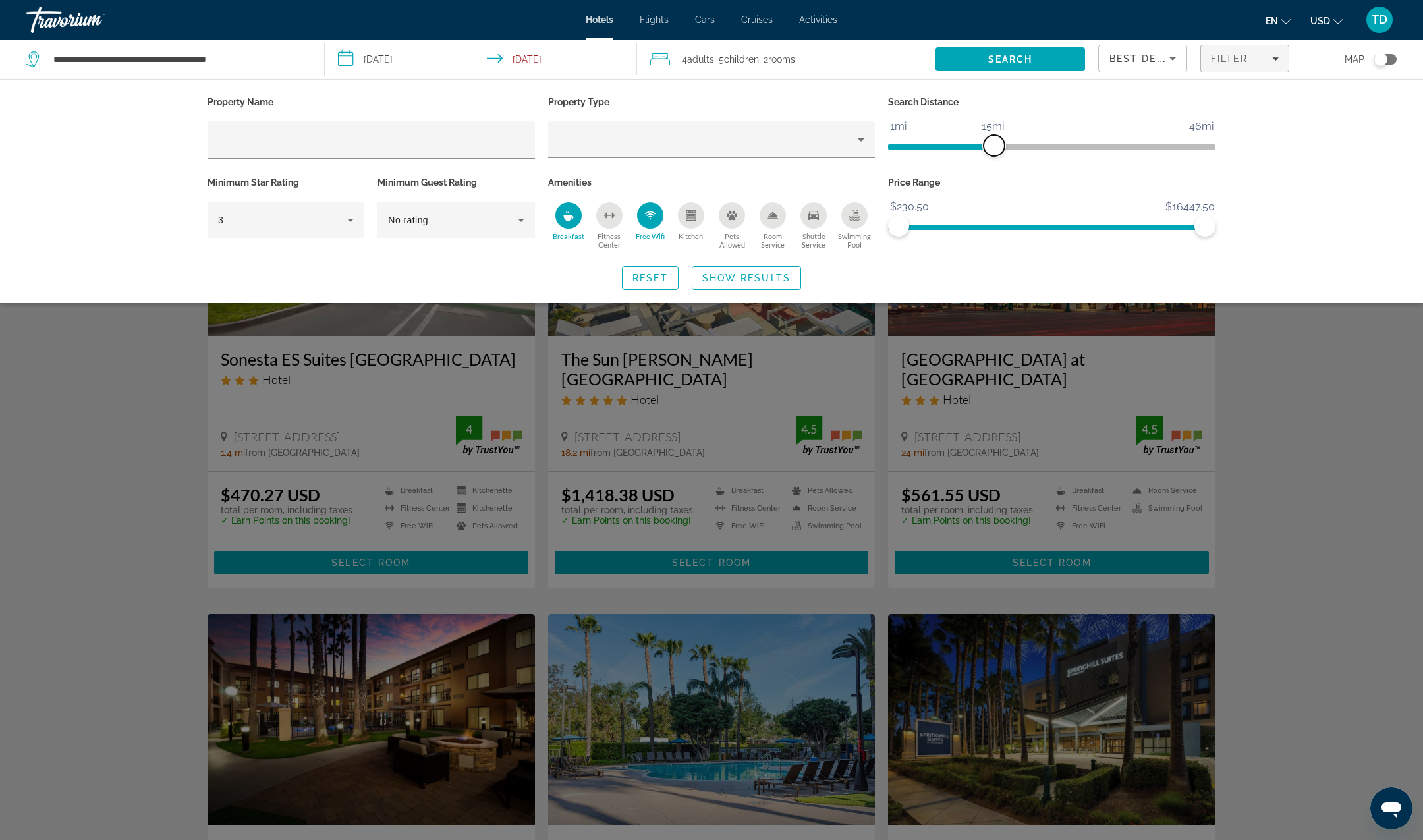
drag, startPoint x: 1097, startPoint y: 144, endPoint x: 996, endPoint y: 152, distance: 101.3
click at [996, 152] on span "ngx-slider" at bounding box center [994, 145] width 21 height 21
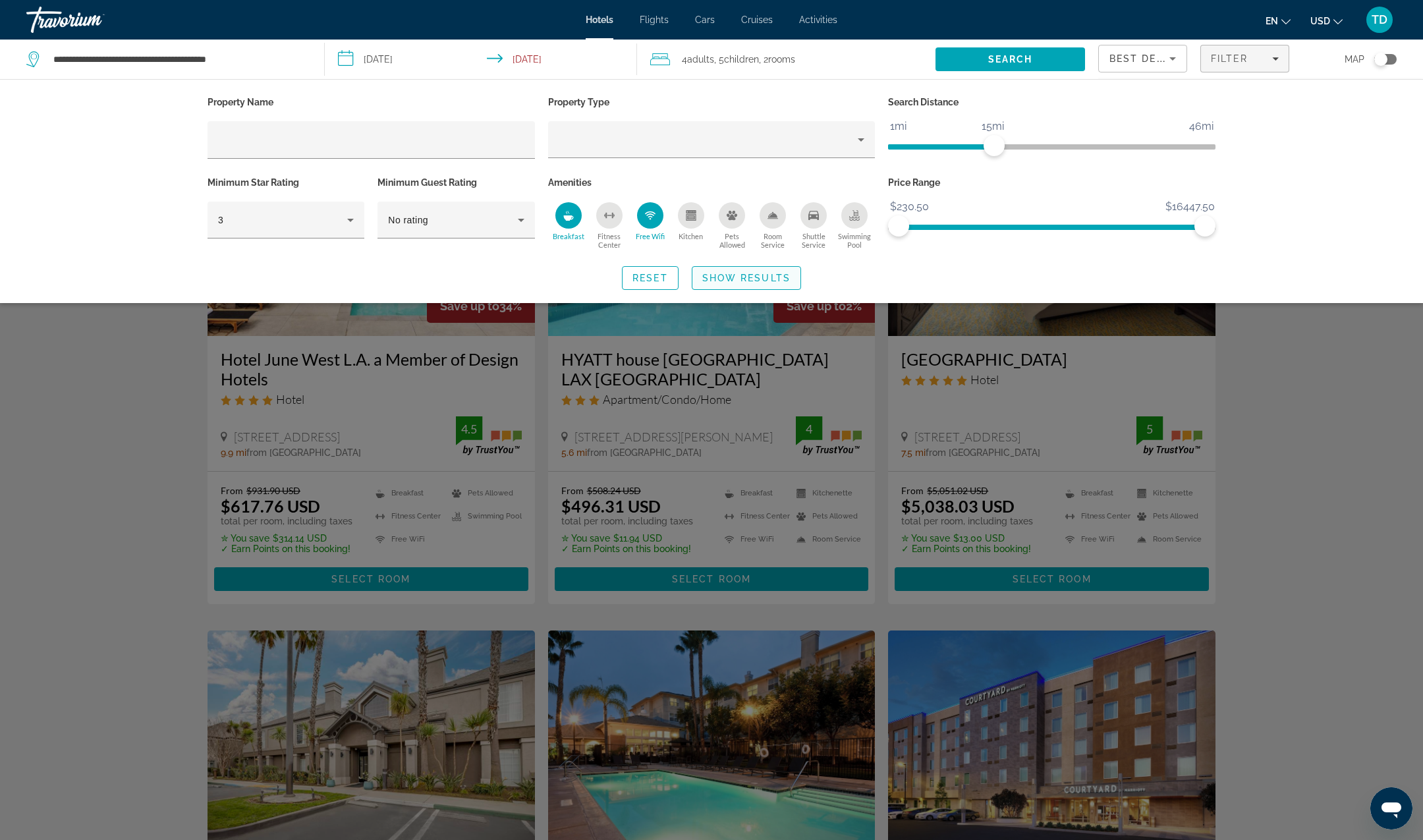
click at [763, 278] on span "Show Results" at bounding box center [746, 278] width 88 height 10
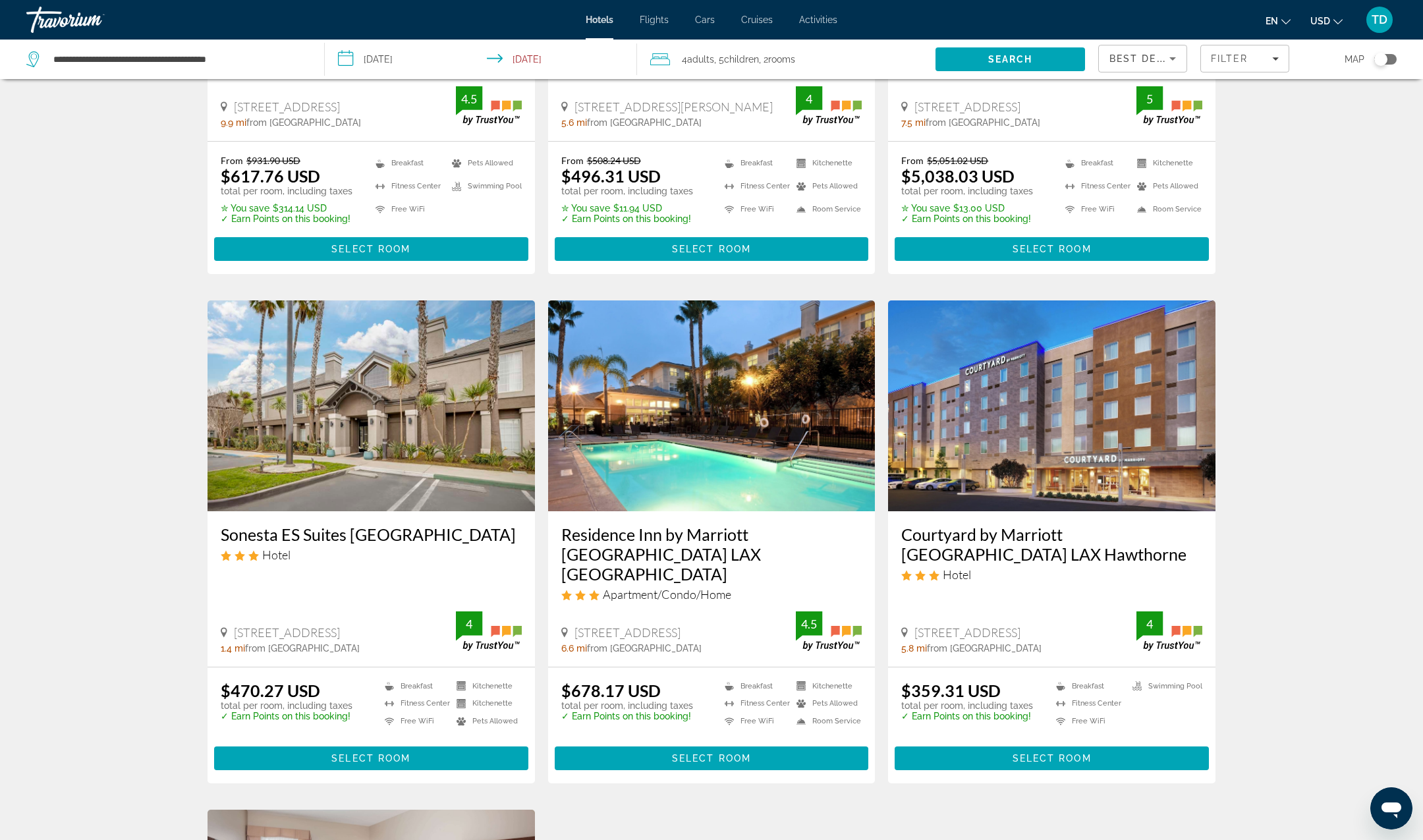
scroll to position [406, 0]
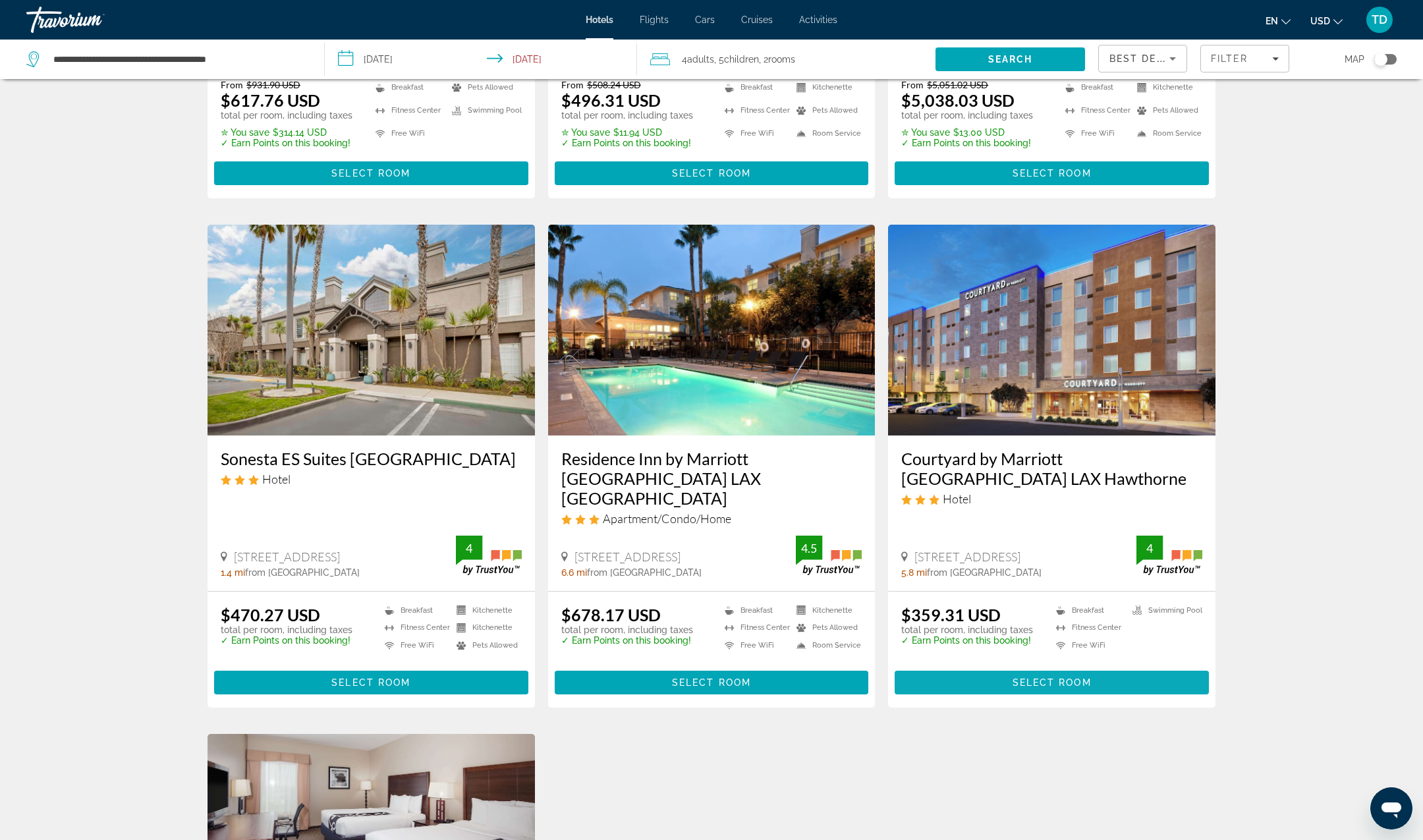
click at [1018, 677] on span "Select Room" at bounding box center [1052, 682] width 79 height 10
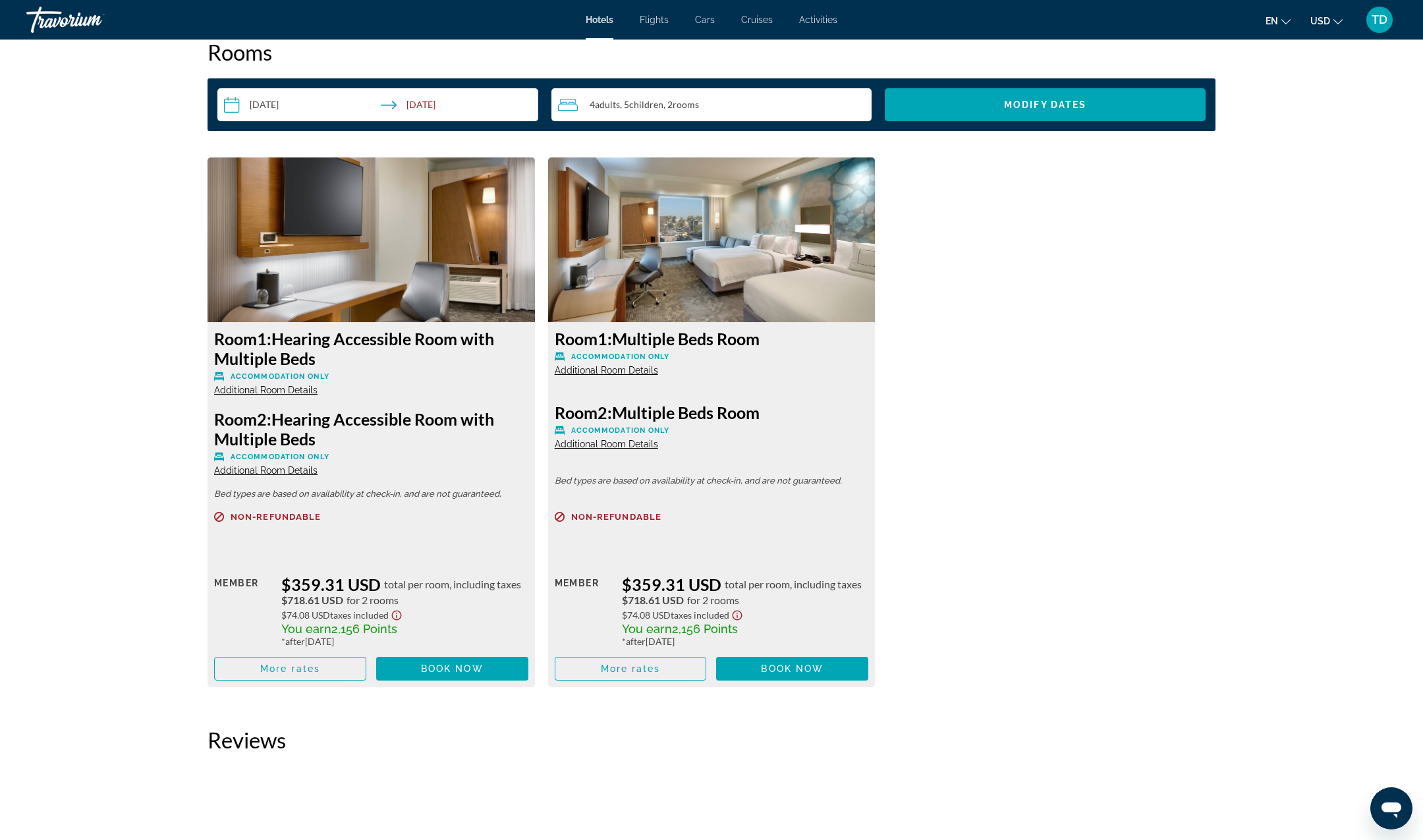
scroll to position [1688, 0]
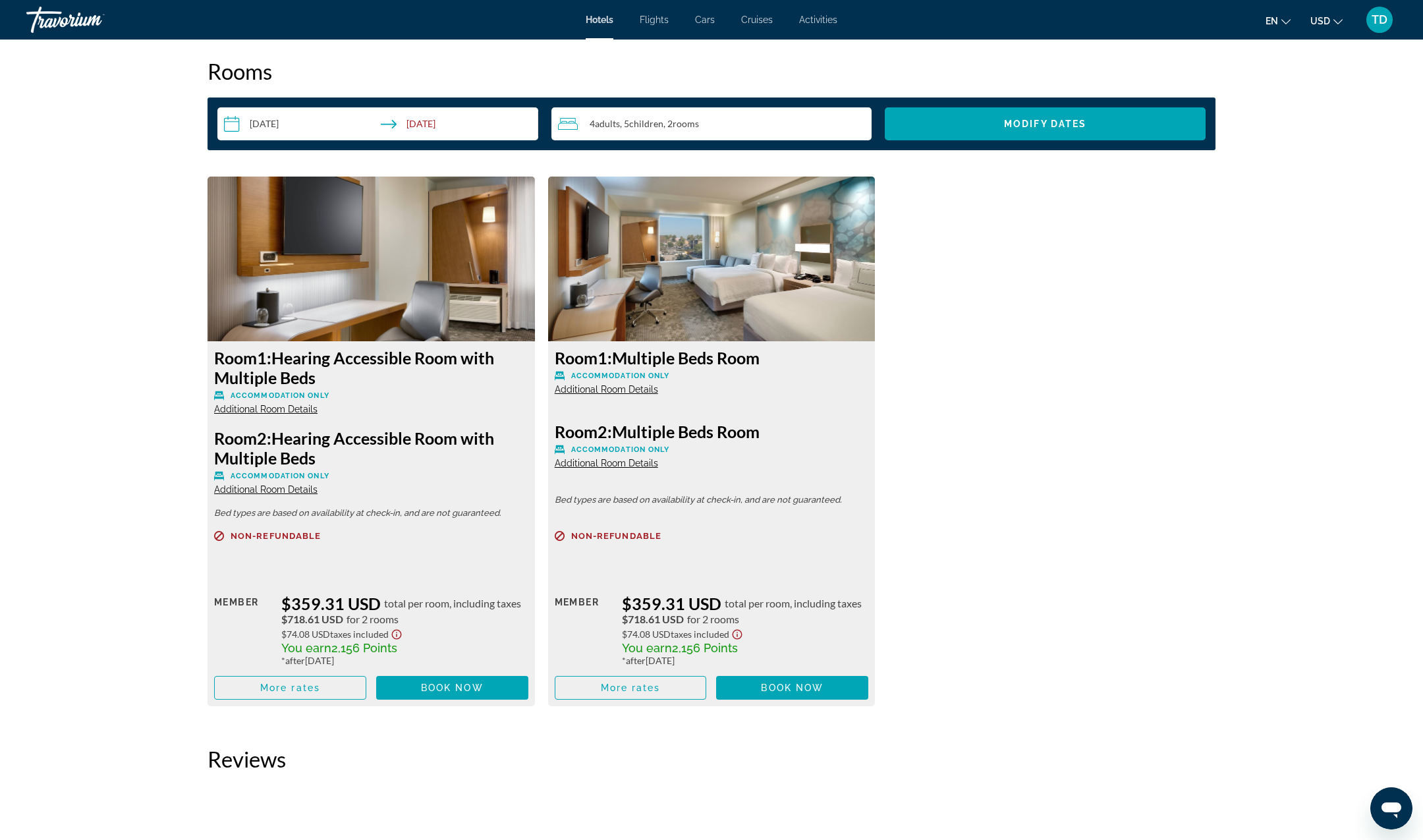
click at [628, 388] on span "Additional Room Details" at bounding box center [606, 389] width 104 height 10
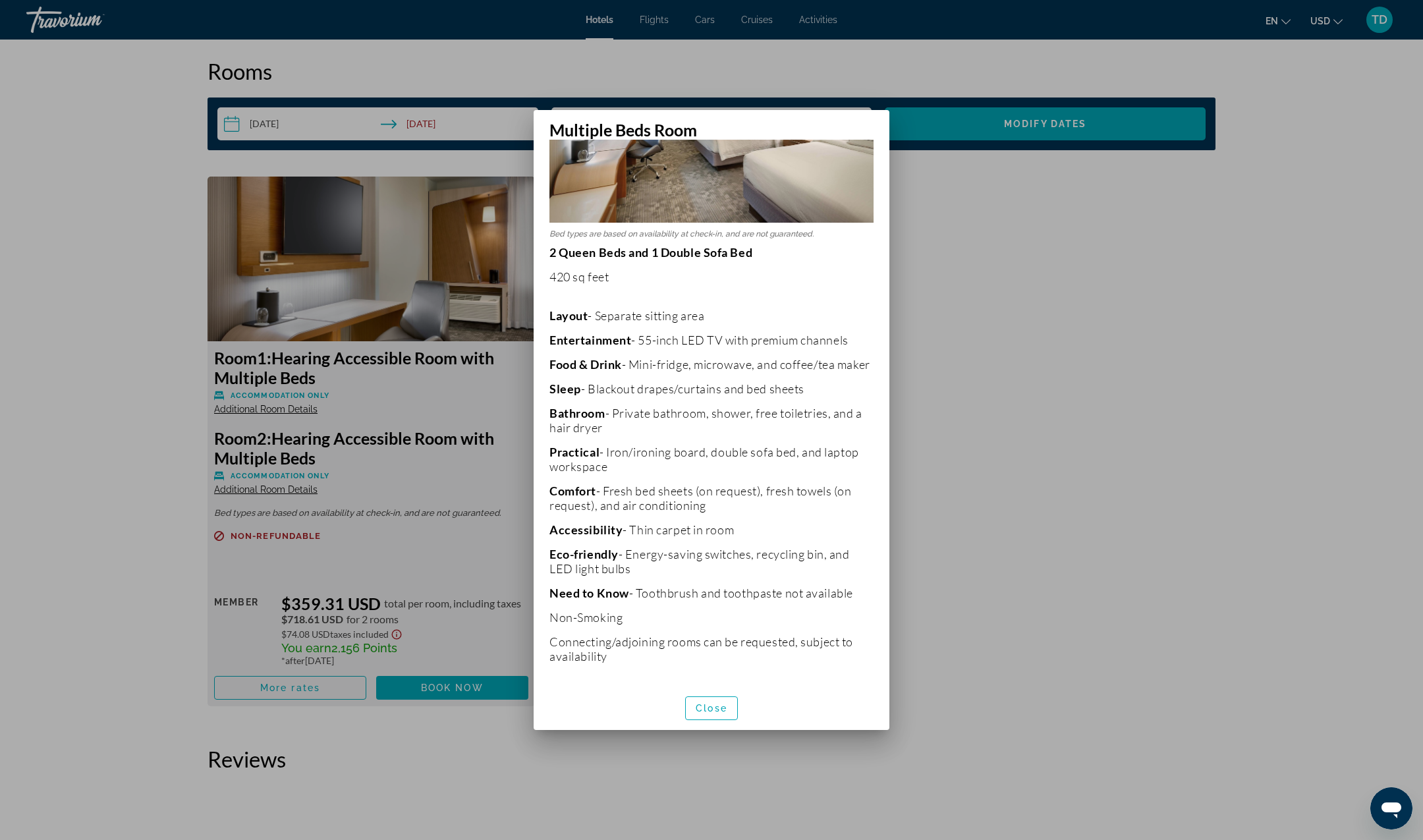
scroll to position [168, 0]
click at [1051, 365] on div at bounding box center [711, 420] width 1423 height 840
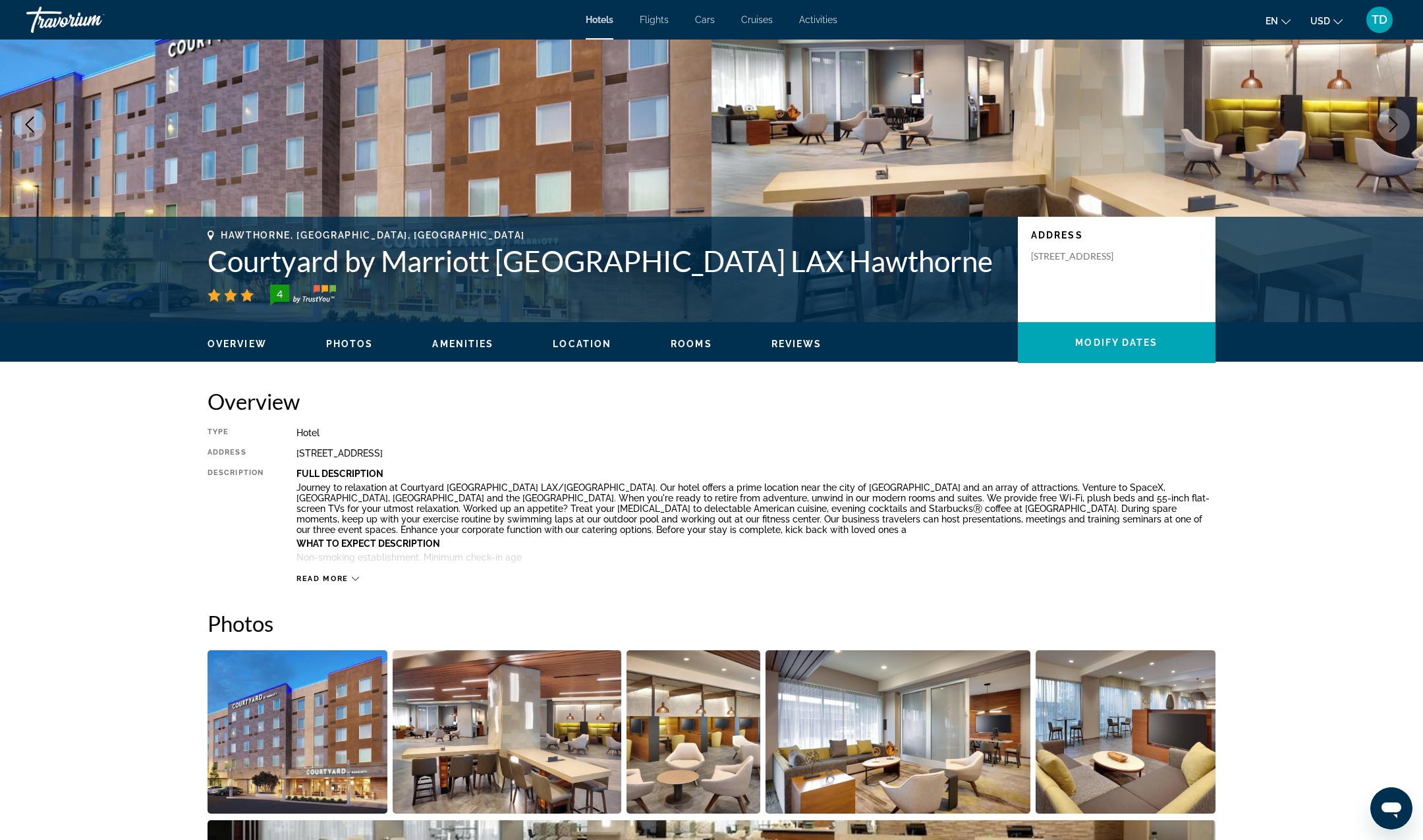
scroll to position [0, 0]
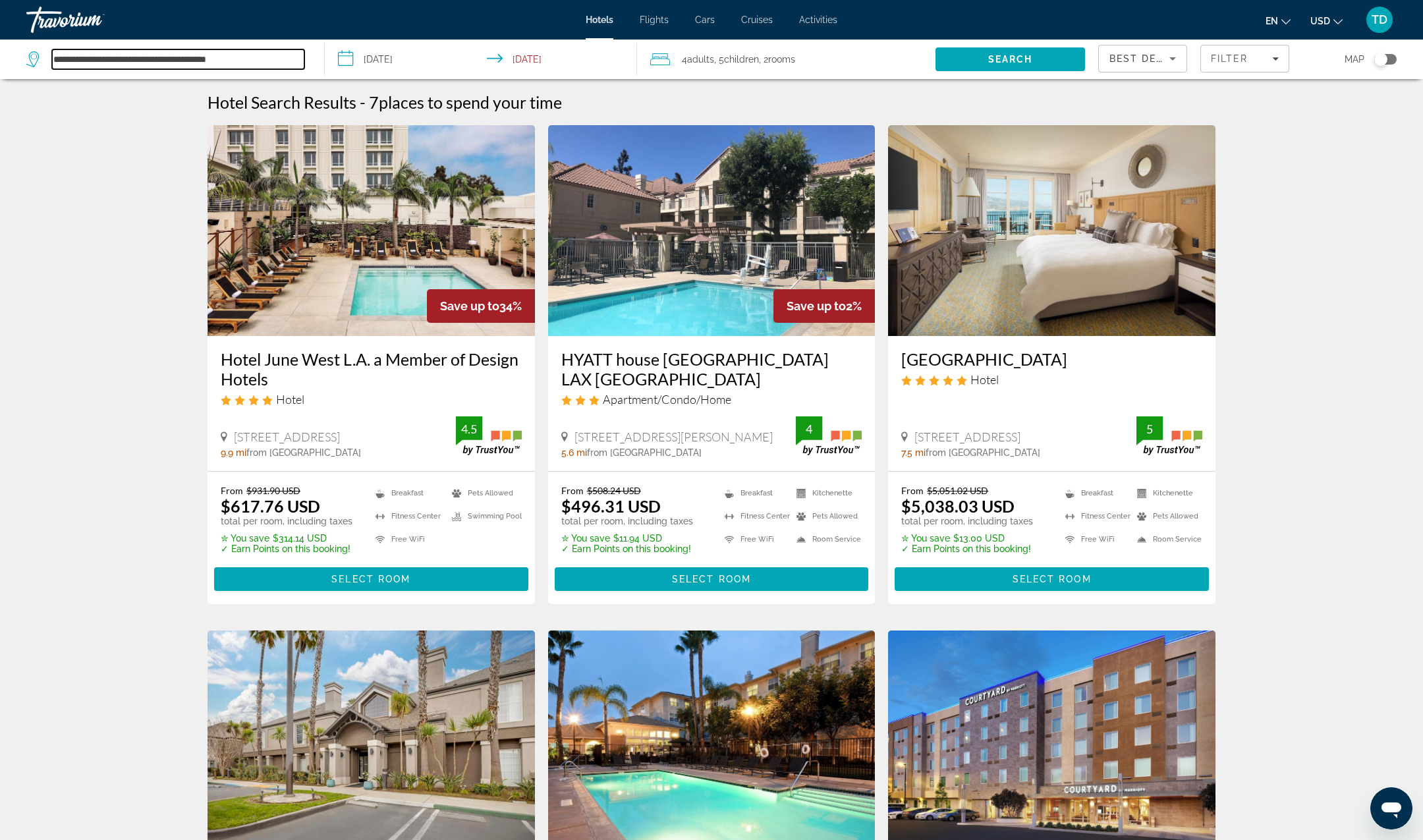
click at [168, 64] on input "**********" at bounding box center [178, 59] width 252 height 20
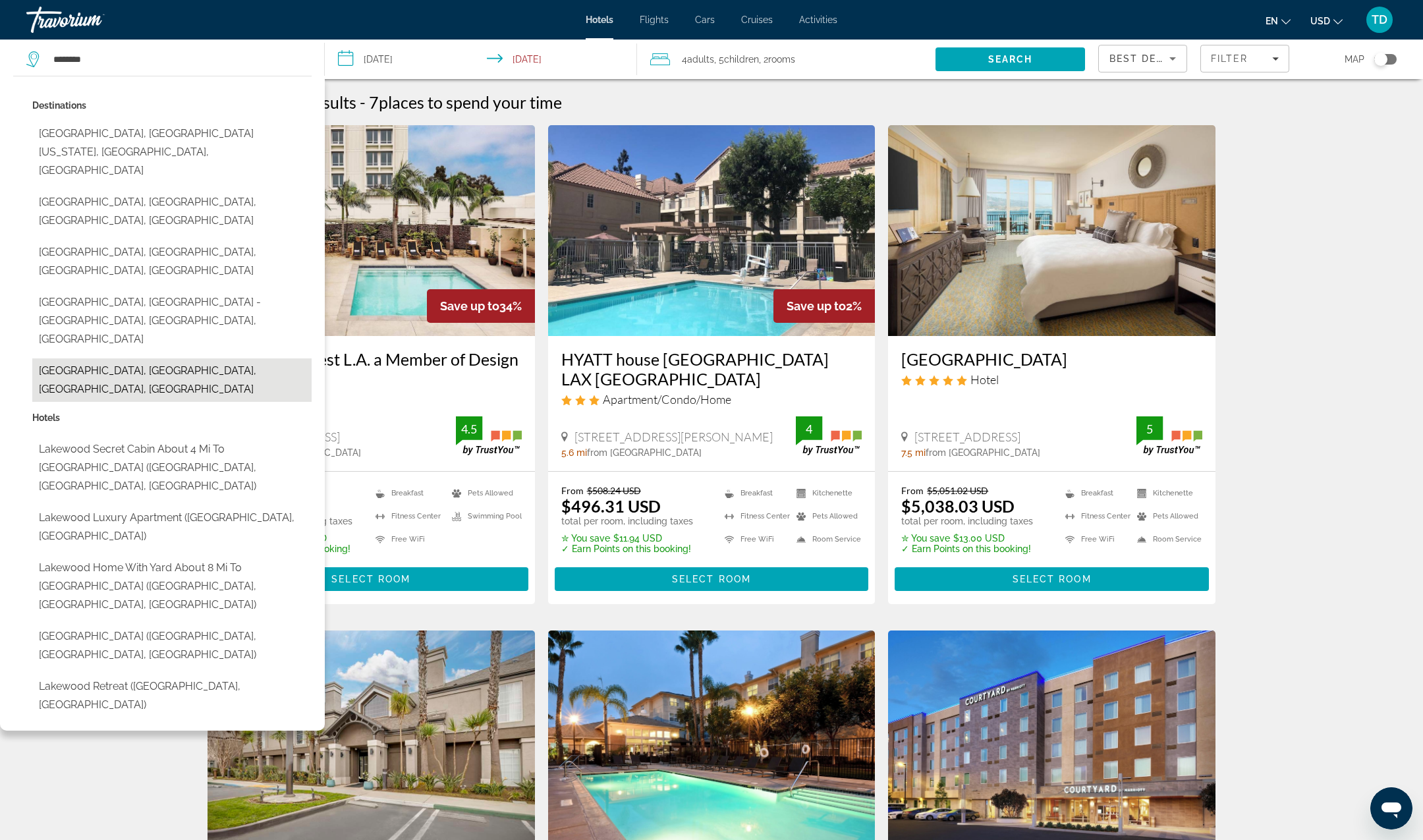
click at [218, 359] on button "[GEOGRAPHIC_DATA], [GEOGRAPHIC_DATA], [GEOGRAPHIC_DATA], [GEOGRAPHIC_DATA]" at bounding box center [172, 380] width 279 height 43
type input "**********"
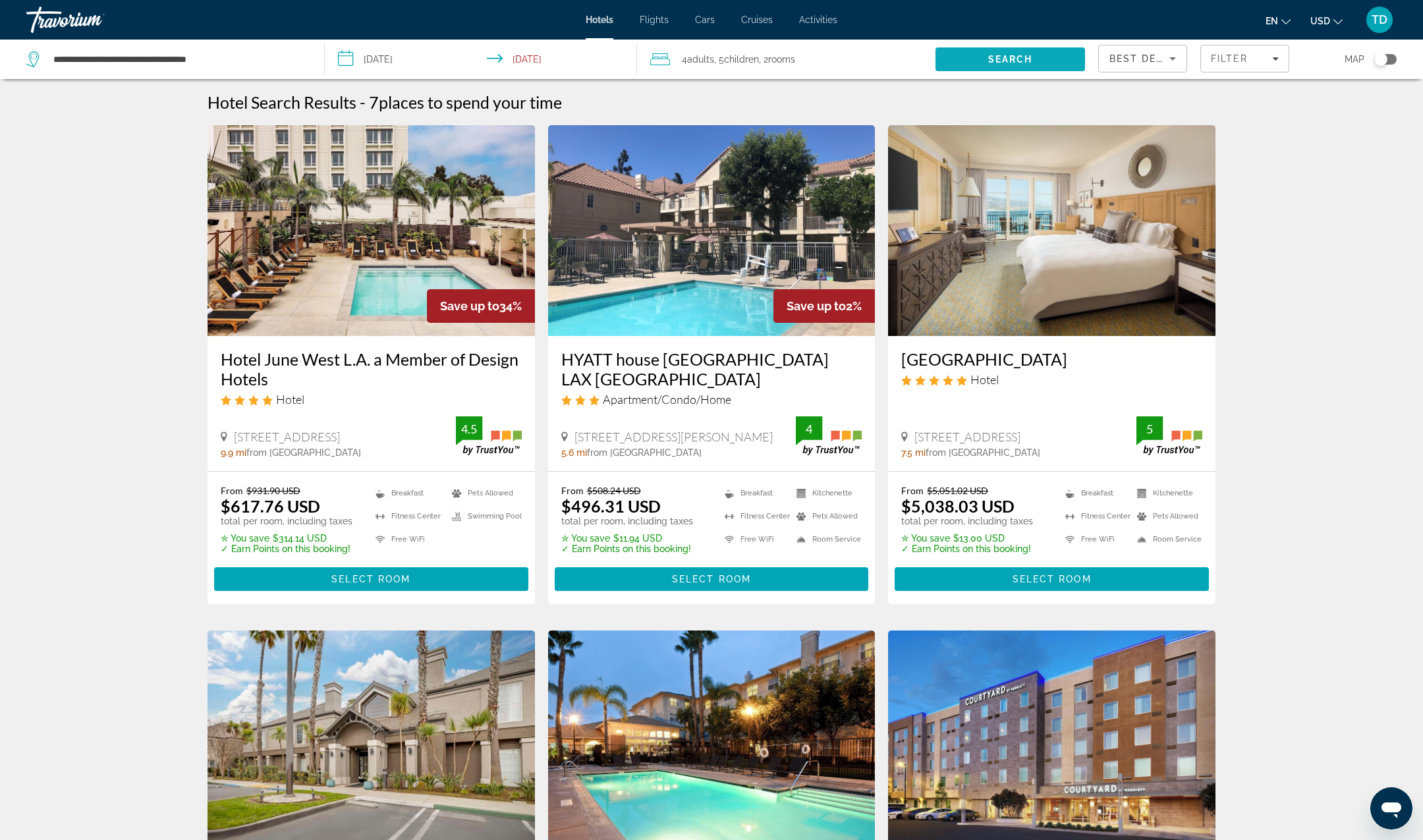
click at [1048, 61] on span "Search" at bounding box center [1010, 59] width 149 height 31
